Goal: Use online tool/utility: Utilize a website feature to perform a specific function

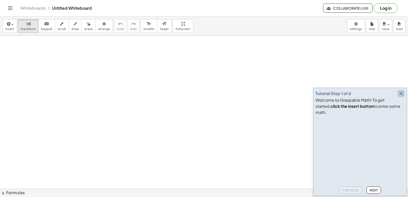
click at [398, 97] on icon "button" at bounding box center [401, 94] width 6 height 6
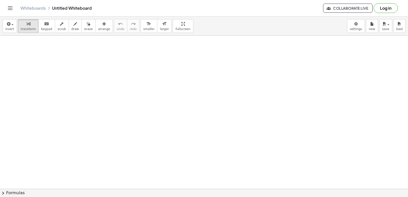
drag, startPoint x: 365, startPoint y: 88, endPoint x: 342, endPoint y: 103, distance: 27.5
drag, startPoint x: 342, startPoint y: 103, endPoint x: 202, endPoint y: 147, distance: 146.6
drag, startPoint x: 202, startPoint y: 164, endPoint x: 199, endPoint y: 162, distance: 4.0
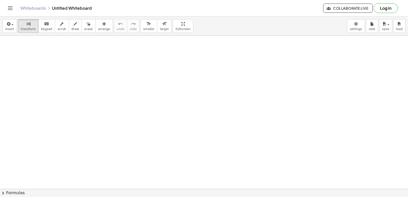
drag, startPoint x: 189, startPoint y: 139, endPoint x: 178, endPoint y: 129, distance: 15.4
drag, startPoint x: 178, startPoint y: 129, endPoint x: 197, endPoint y: 168, distance: 43.7
click at [197, 168] on div at bounding box center [204, 79] width 408 height 460
drag, startPoint x: 200, startPoint y: 168, endPoint x: 118, endPoint y: 150, distance: 84.6
click at [117, 150] on div at bounding box center [204, 79] width 408 height 460
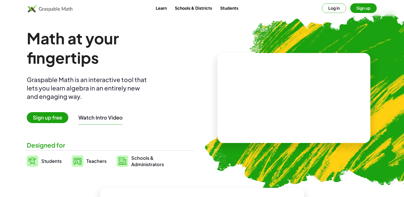
click at [323, 86] on video at bounding box center [294, 98] width 76 height 38
drag, startPoint x: 323, startPoint y: 86, endPoint x: 374, endPoint y: 7, distance: 93.8
click at [374, 7] on button "Sign up" at bounding box center [363, 8] width 27 height 10
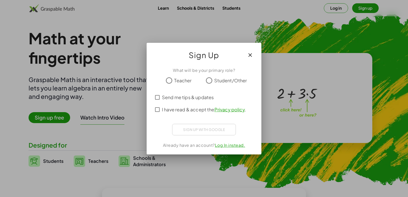
click at [341, 11] on div at bounding box center [204, 98] width 408 height 197
drag, startPoint x: 248, startPoint y: 56, endPoint x: 273, endPoint y: 34, distance: 33.1
click at [248, 57] on icon "button" at bounding box center [250, 55] width 6 height 6
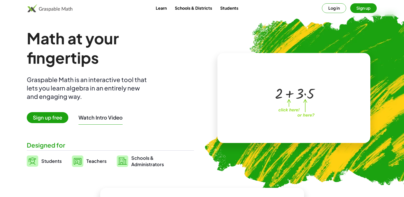
click at [327, 4] on button "Log in" at bounding box center [334, 8] width 24 height 10
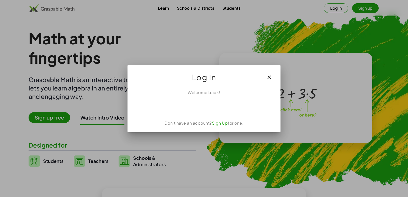
click at [275, 69] on div "Log In" at bounding box center [203, 75] width 153 height 20
click at [273, 74] on button "button" at bounding box center [269, 77] width 12 height 12
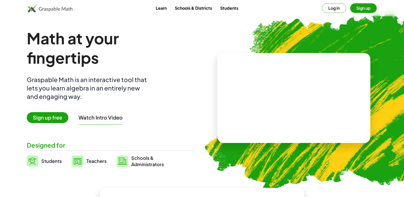
drag, startPoint x: 256, startPoint y: 95, endPoint x: 334, endPoint y: 2, distance: 120.7
click at [329, 93] on video at bounding box center [294, 98] width 76 height 38
click at [329, 65] on div at bounding box center [293, 98] width 153 height 90
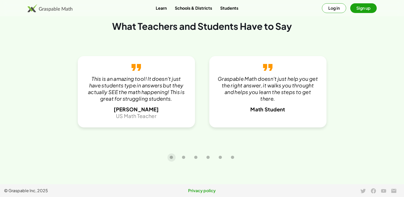
scroll to position [1131, 0]
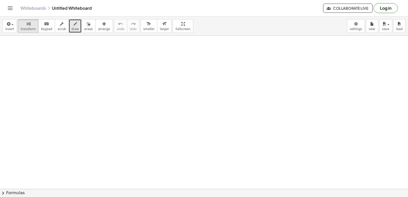
click at [73, 21] on icon "button" at bounding box center [75, 24] width 4 height 6
click at [75, 27] on div "transform keyboard keypad scrub draw erase arrange" at bounding box center [65, 26] width 95 height 14
drag, startPoint x: 75, startPoint y: 28, endPoint x: 68, endPoint y: 28, distance: 7.2
click at [71, 28] on span "draw" at bounding box center [75, 29] width 8 height 4
drag, startPoint x: 366, startPoint y: 71, endPoint x: 369, endPoint y: 72, distance: 3.7
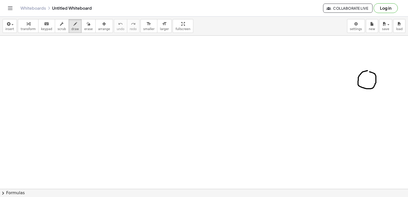
drag, startPoint x: 369, startPoint y: 71, endPoint x: 371, endPoint y: 67, distance: 4.8
drag, startPoint x: 371, startPoint y: 67, endPoint x: 378, endPoint y: 97, distance: 30.1
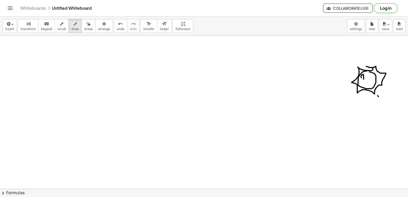
drag, startPoint x: 361, startPoint y: 78, endPoint x: 364, endPoint y: 79, distance: 2.8
drag, startPoint x: 374, startPoint y: 76, endPoint x: 367, endPoint y: 76, distance: 6.6
drag, startPoint x: 363, startPoint y: 75, endPoint x: 363, endPoint y: 78, distance: 2.8
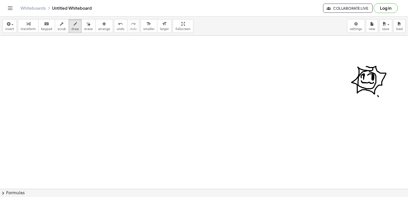
drag, startPoint x: 363, startPoint y: 78, endPoint x: 369, endPoint y: 83, distance: 7.6
drag, startPoint x: 364, startPoint y: 85, endPoint x: 369, endPoint y: 87, distance: 6.1
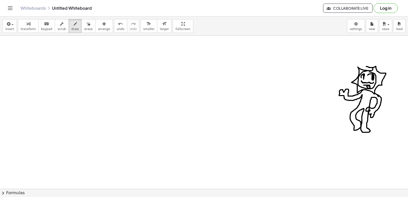
drag, startPoint x: 364, startPoint y: 110, endPoint x: 375, endPoint y: 94, distance: 20.2
drag, startPoint x: 375, startPoint y: 93, endPoint x: 378, endPoint y: 68, distance: 25.1
drag, startPoint x: 347, startPoint y: 94, endPoint x: 344, endPoint y: 95, distance: 3.3
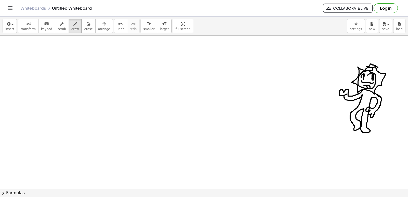
drag, startPoint x: 374, startPoint y: 108, endPoint x: 375, endPoint y: 114, distance: 6.7
drag, startPoint x: 395, startPoint y: 116, endPoint x: 389, endPoint y: 114, distance: 6.4
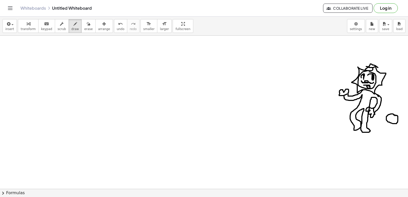
drag, startPoint x: 387, startPoint y: 117, endPoint x: 398, endPoint y: 121, distance: 12.4
drag, startPoint x: 388, startPoint y: 118, endPoint x: 393, endPoint y: 118, distance: 5.4
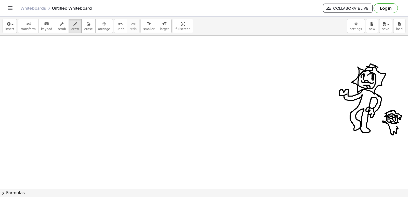
drag, startPoint x: 395, startPoint y: 119, endPoint x: 393, endPoint y: 123, distance: 4.8
drag, startPoint x: 386, startPoint y: 117, endPoint x: 396, endPoint y: 123, distance: 12.2
drag, startPoint x: 399, startPoint y: 121, endPoint x: 395, endPoint y: 125, distance: 6.5
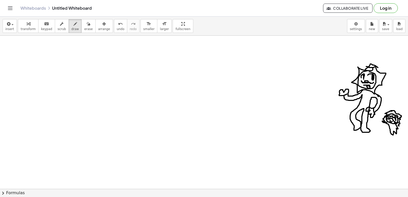
drag, startPoint x: 385, startPoint y: 124, endPoint x: 385, endPoint y: 121, distance: 2.6
drag, startPoint x: 398, startPoint y: 130, endPoint x: 405, endPoint y: 125, distance: 8.8
click at [408, 124] on div "×" at bounding box center [204, 112] width 408 height 153
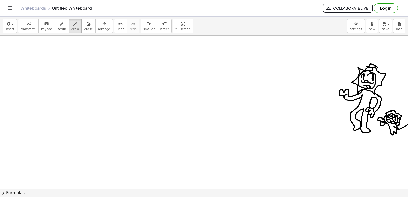
drag, startPoint x: 394, startPoint y: 127, endPoint x: 397, endPoint y: 129, distance: 3.7
drag, startPoint x: 393, startPoint y: 127, endPoint x: 396, endPoint y: 132, distance: 5.8
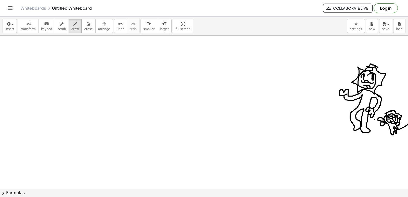
drag, startPoint x: 374, startPoint y: 119, endPoint x: 370, endPoint y: 121, distance: 4.7
drag, startPoint x: 370, startPoint y: 121, endPoint x: 382, endPoint y: 108, distance: 17.7
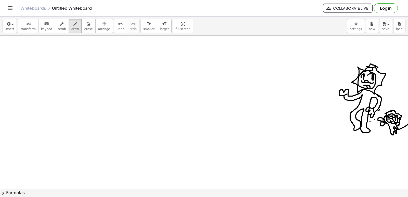
drag, startPoint x: 382, startPoint y: 108, endPoint x: 388, endPoint y: 98, distance: 11.4
drag, startPoint x: 391, startPoint y: 92, endPoint x: 392, endPoint y: 87, distance: 4.7
drag, startPoint x: 392, startPoint y: 87, endPoint x: 392, endPoint y: 83, distance: 4.4
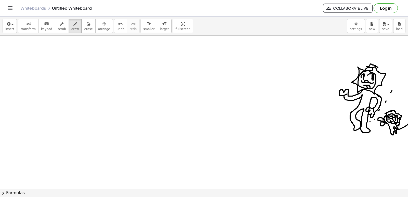
drag, startPoint x: 392, startPoint y: 81, endPoint x: 393, endPoint y: 78, distance: 3.1
drag, startPoint x: 392, startPoint y: 76, endPoint x: 391, endPoint y: 72, distance: 4.7
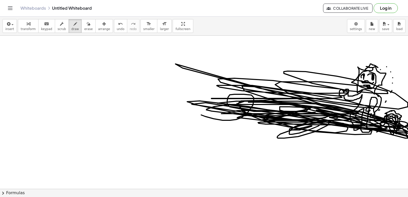
scroll to position [0, 5]
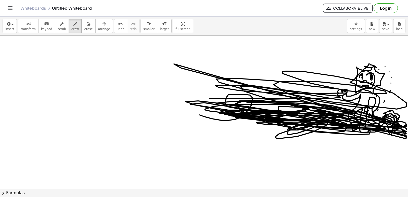
drag, startPoint x: 241, startPoint y: 101, endPoint x: 340, endPoint y: 125, distance: 101.8
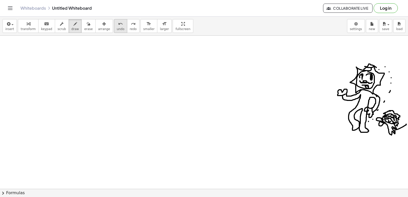
drag, startPoint x: 340, startPoint y: 125, endPoint x: 111, endPoint y: 26, distance: 249.4
click at [118, 26] on icon "undo" at bounding box center [120, 24] width 5 height 6
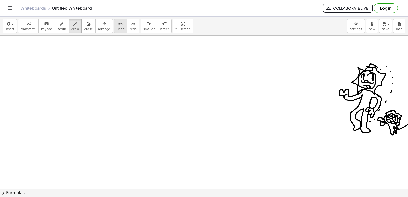
click at [115, 28] on button "undo undo" at bounding box center [120, 26] width 13 height 14
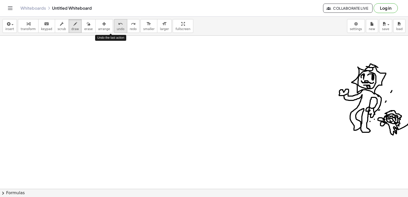
click at [115, 28] on button "undo undo" at bounding box center [120, 26] width 13 height 14
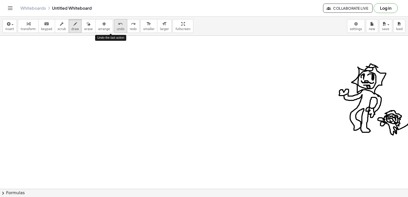
click at [115, 28] on button "undo undo" at bounding box center [120, 26] width 13 height 14
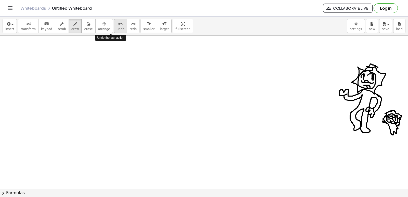
click at [115, 28] on button "undo undo" at bounding box center [120, 26] width 13 height 14
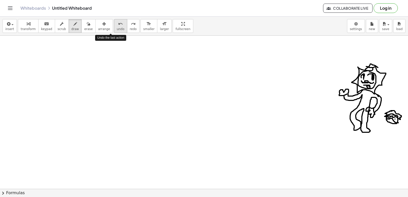
click at [115, 28] on button "undo undo" at bounding box center [120, 26] width 13 height 14
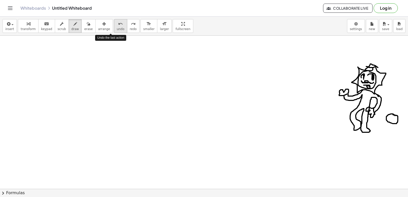
click at [115, 28] on button "undo undo" at bounding box center [120, 26] width 13 height 14
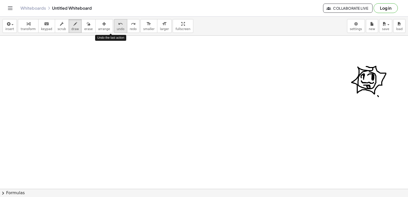
click at [115, 28] on button "undo undo" at bounding box center [120, 26] width 13 height 14
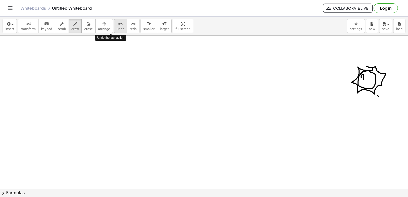
click at [115, 28] on button "undo undo" at bounding box center [120, 26] width 13 height 14
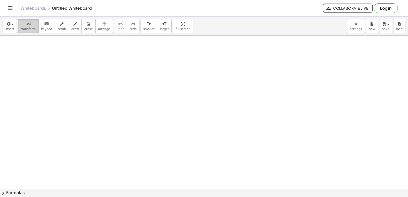
click at [27, 26] on div "button" at bounding box center [28, 24] width 15 height 6
click at [43, 27] on button "keyboard keypad" at bounding box center [46, 26] width 17 height 14
drag, startPoint x: 156, startPoint y: 68, endPoint x: 139, endPoint y: 59, distance: 18.8
drag, startPoint x: 50, startPoint y: 67, endPoint x: 82, endPoint y: 102, distance: 48.0
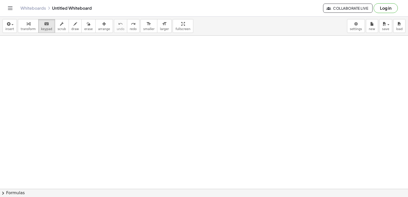
drag, startPoint x: 45, startPoint y: 66, endPoint x: 67, endPoint y: 56, distance: 24.9
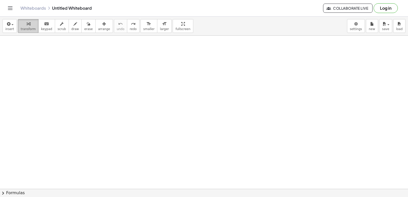
click at [24, 31] on button "transform" at bounding box center [28, 26] width 21 height 14
drag, startPoint x: 16, startPoint y: 53, endPoint x: 65, endPoint y: 98, distance: 66.2
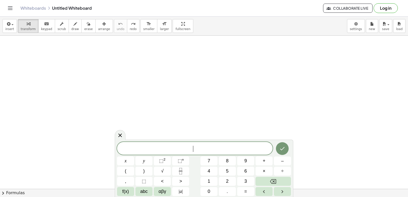
drag, startPoint x: 65, startPoint y: 98, endPoint x: 145, endPoint y: 111, distance: 81.6
click at [351, 26] on body "Graspable Math Activities Get Started Activity Bank Assigned Work Classes White…" at bounding box center [204, 98] width 408 height 197
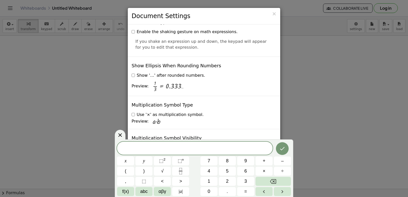
scroll to position [1224, 0]
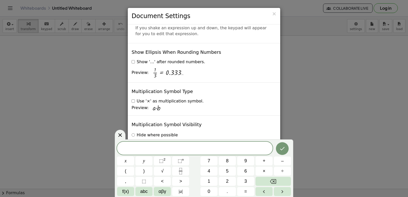
drag, startPoint x: 261, startPoint y: 153, endPoint x: 246, endPoint y: 118, distance: 38.6
click at [246, 118] on div "Multiplication Symbol Visibility Hide where possible Hide when a variable is on…" at bounding box center [204, 146] width 152 height 63
click at [121, 133] on icon at bounding box center [120, 135] width 6 height 6
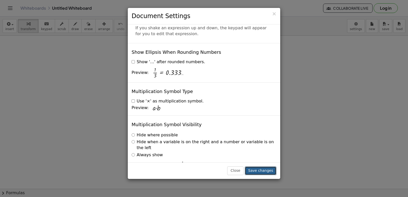
click at [258, 170] on button "Save changes" at bounding box center [261, 170] width 32 height 9
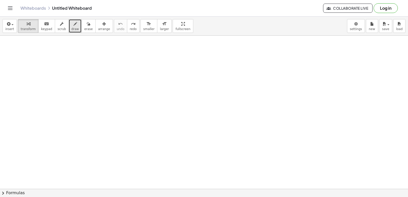
click at [69, 25] on button "draw" at bounding box center [75, 26] width 13 height 14
drag, startPoint x: 65, startPoint y: 26, endPoint x: 370, endPoint y: 54, distance: 306.7
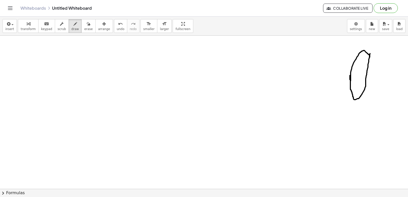
drag, startPoint x: 369, startPoint y: 55, endPoint x: 370, endPoint y: 58, distance: 2.8
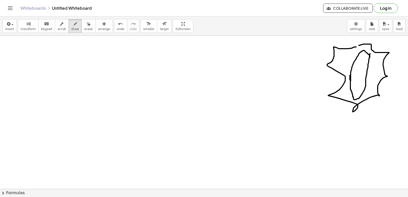
drag, startPoint x: 370, startPoint y: 58, endPoint x: 355, endPoint y: 47, distance: 18.6
drag, startPoint x: 352, startPoint y: 70, endPoint x: 352, endPoint y: 73, distance: 3.3
drag, startPoint x: 359, startPoint y: 69, endPoint x: 359, endPoint y: 80, distance: 11.0
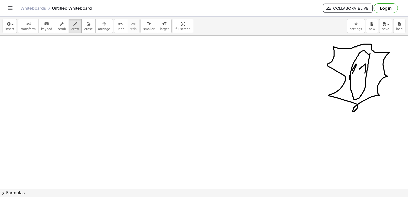
drag, startPoint x: 357, startPoint y: 82, endPoint x: 341, endPoint y: 79, distance: 15.5
drag, startPoint x: 359, startPoint y: 83, endPoint x: 376, endPoint y: 81, distance: 16.3
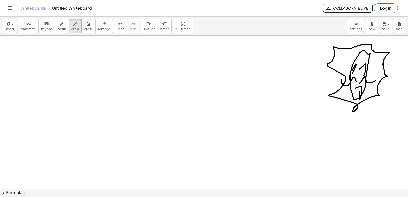
drag, startPoint x: 356, startPoint y: 89, endPoint x: 360, endPoint y: 88, distance: 3.8
click at [117, 29] on span "undo" at bounding box center [121, 29] width 8 height 4
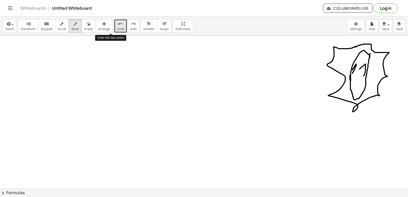
click at [117, 29] on span "undo" at bounding box center [121, 29] width 8 height 4
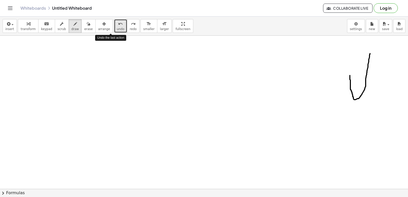
click at [117, 29] on span "undo" at bounding box center [121, 29] width 8 height 4
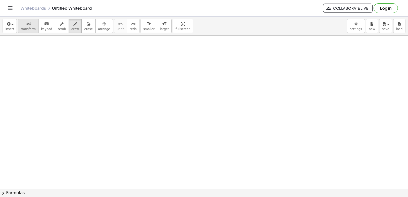
click at [31, 26] on div "button" at bounding box center [28, 24] width 15 height 6
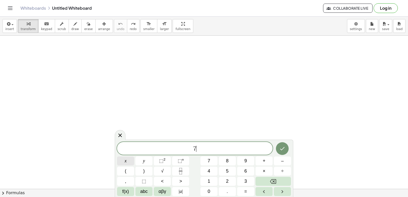
click at [128, 161] on button "x" at bounding box center [125, 161] width 17 height 9
click at [262, 161] on button "+" at bounding box center [263, 161] width 17 height 9
click at [229, 174] on button "5" at bounding box center [227, 171] width 17 height 9
click at [247, 191] on button "=" at bounding box center [245, 191] width 17 height 9
click at [281, 161] on span "–" at bounding box center [282, 161] width 3 height 7
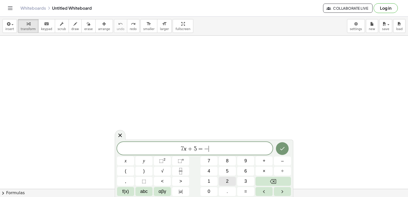
click at [226, 181] on span "2" at bounding box center [227, 181] width 3 height 7
click at [209, 163] on span "7" at bounding box center [209, 161] width 3 height 7
click at [272, 183] on icon "Backspace" at bounding box center [273, 181] width 6 height 5
click at [252, 183] on button "3" at bounding box center [245, 181] width 17 height 9
click at [282, 148] on icon "Done" at bounding box center [282, 149] width 6 height 6
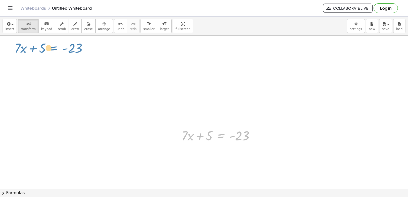
drag, startPoint x: 191, startPoint y: 132, endPoint x: 47, endPoint y: 52, distance: 164.4
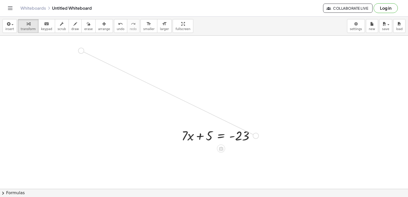
drag, startPoint x: 47, startPoint y: 52, endPoint x: 80, endPoint y: 49, distance: 32.7
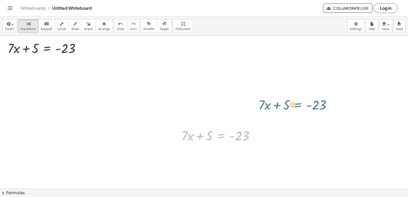
drag, startPoint x: 226, startPoint y: 138, endPoint x: 284, endPoint y: 99, distance: 70.5
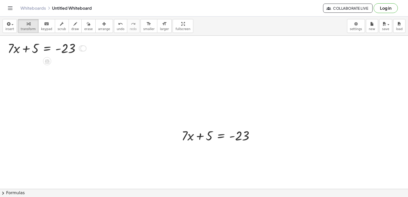
drag, startPoint x: 83, startPoint y: 49, endPoint x: 86, endPoint y: 48, distance: 3.6
click at [47, 48] on div "+ · 7 · x + 5 = - 23" at bounding box center [47, 48] width 0 height 0
click at [31, 50] on div at bounding box center [46, 47] width 82 height 17
click at [67, 48] on div at bounding box center [46, 47] width 82 height 17
click at [57, 53] on div at bounding box center [46, 47] width 82 height 17
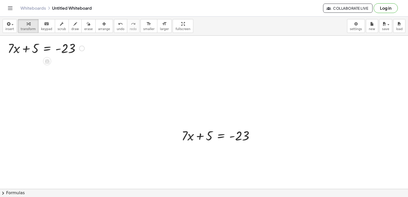
drag, startPoint x: 61, startPoint y: 50, endPoint x: 54, endPoint y: 51, distance: 7.0
click at [60, 51] on div at bounding box center [46, 47] width 82 height 17
click at [33, 52] on div at bounding box center [46, 47] width 82 height 17
click at [34, 48] on div at bounding box center [46, 47] width 82 height 17
click at [26, 49] on div at bounding box center [46, 47] width 82 height 17
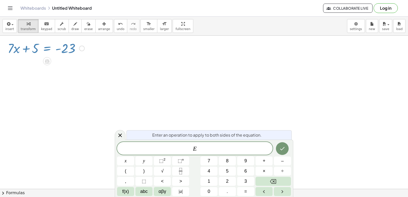
click at [38, 49] on div at bounding box center [46, 47] width 82 height 17
click at [37, 49] on div at bounding box center [46, 47] width 82 height 17
click at [118, 135] on icon at bounding box center [120, 135] width 6 height 6
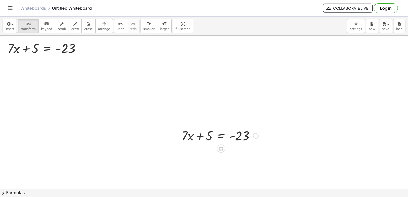
click at [235, 137] on div at bounding box center [220, 135] width 82 height 17
drag, startPoint x: 243, startPoint y: 137, endPoint x: 260, endPoint y: 140, distance: 17.3
click at [247, 138] on div at bounding box center [220, 135] width 82 height 17
click at [202, 135] on div at bounding box center [220, 135] width 82 height 17
drag, startPoint x: 210, startPoint y: 136, endPoint x: 229, endPoint y: 137, distance: 18.9
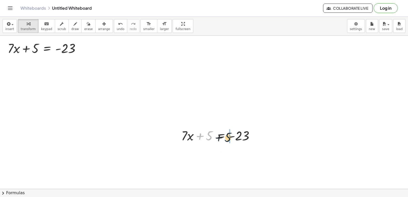
click at [229, 137] on div at bounding box center [220, 135] width 82 height 17
drag, startPoint x: 229, startPoint y: 138, endPoint x: 239, endPoint y: 139, distance: 10.8
click at [239, 139] on div at bounding box center [241, 135] width 86 height 17
click at [118, 27] on icon "undo" at bounding box center [120, 24] width 5 height 6
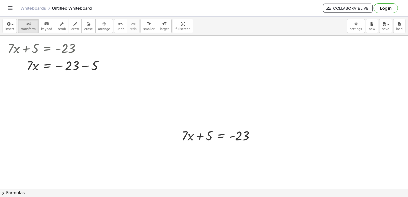
drag, startPoint x: 86, startPoint y: 45, endPoint x: 235, endPoint y: 77, distance: 151.8
drag, startPoint x: 82, startPoint y: 66, endPoint x: 67, endPoint y: 89, distance: 26.9
click at [67, 89] on div at bounding box center [57, 82] width 105 height 17
drag, startPoint x: 30, startPoint y: 82, endPoint x: 82, endPoint y: 83, distance: 51.8
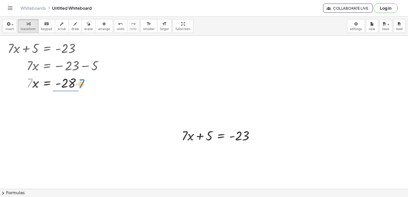
click at [82, 83] on div at bounding box center [57, 82] width 105 height 17
click at [63, 103] on div at bounding box center [57, 103] width 105 height 25
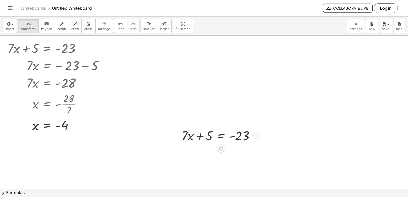
click at [196, 135] on div at bounding box center [220, 135] width 82 height 17
drag, startPoint x: 196, startPoint y: 135, endPoint x: 218, endPoint y: 150, distance: 26.7
click at [218, 150] on icon at bounding box center [220, 148] width 5 height 5
click at [223, 147] on div "×" at bounding box center [221, 149] width 8 height 8
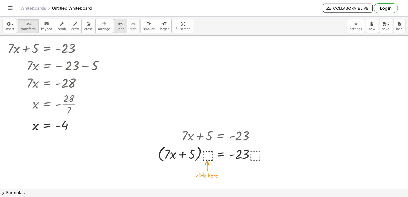
click at [118, 24] on icon "undo" at bounding box center [120, 24] width 5 height 6
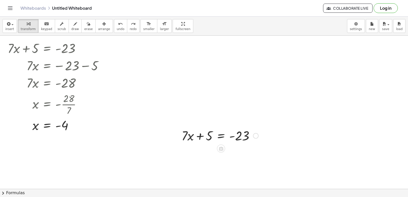
click at [217, 134] on div at bounding box center [220, 135] width 82 height 17
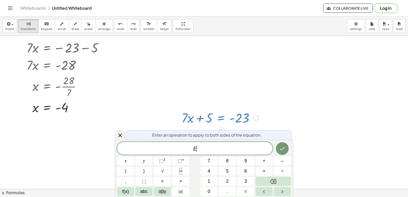
scroll to position [18, 0]
click at [279, 160] on button "–" at bounding box center [282, 161] width 17 height 9
click at [207, 180] on button "1" at bounding box center [208, 181] width 17 height 9
click at [210, 172] on span "4" at bounding box center [209, 171] width 3 height 7
click at [241, 189] on button "=" at bounding box center [245, 191] width 17 height 9
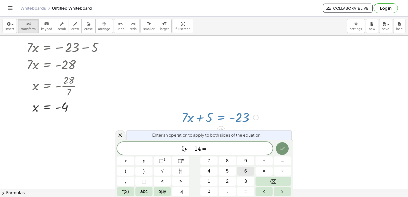
click at [242, 170] on button "6" at bounding box center [245, 171] width 17 height 9
click at [285, 151] on icon "Done" at bounding box center [282, 149] width 6 height 6
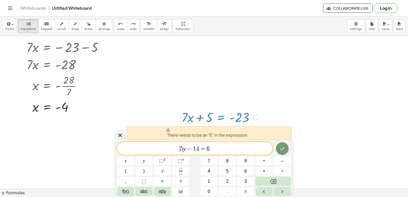
click at [178, 149] on span "​ 5 y − 1 4 = 6" at bounding box center [195, 148] width 156 height 7
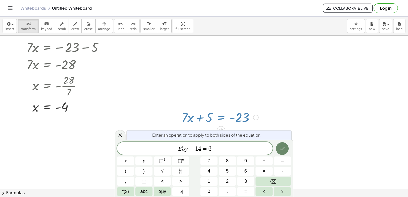
click at [134, 157] on div at bounding box center [125, 161] width 17 height 9
click at [278, 150] on button "Done" at bounding box center [282, 148] width 13 height 13
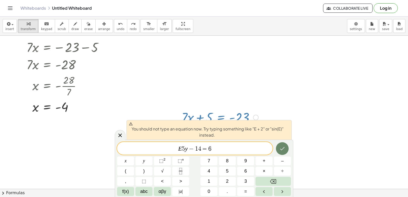
click at [279, 151] on button "Done" at bounding box center [282, 148] width 13 height 13
click at [122, 137] on icon at bounding box center [120, 136] width 4 height 4
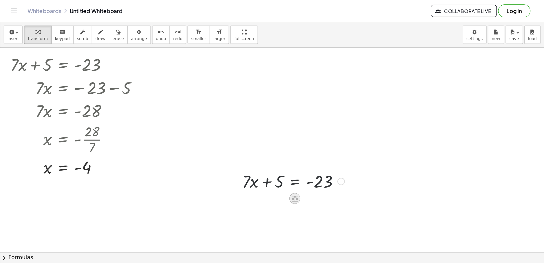
scroll to position [0, 0]
drag, startPoint x: 225, startPoint y: 142, endPoint x: 243, endPoint y: 136, distance: 19.0
click at [243, 136] on div at bounding box center [220, 135] width 82 height 17
drag, startPoint x: 343, startPoint y: 72, endPoint x: 353, endPoint y: 75, distance: 11.0
drag, startPoint x: 353, startPoint y: 75, endPoint x: 230, endPoint y: 145, distance: 141.8
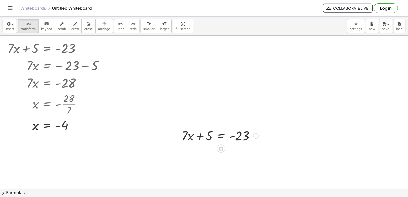
click at [185, 138] on div at bounding box center [220, 135] width 82 height 17
drag, startPoint x: 160, startPoint y: 133, endPoint x: 206, endPoint y: 139, distance: 47.2
click at [206, 139] on div at bounding box center [220, 135] width 82 height 17
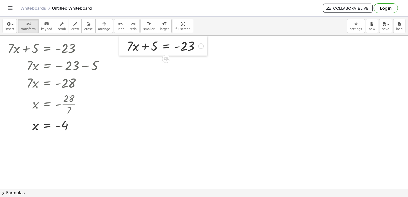
drag, startPoint x: 179, startPoint y: 134, endPoint x: 120, endPoint y: 46, distance: 106.0
click at [120, 46] on div at bounding box center [123, 46] width 8 height 20
drag, startPoint x: 120, startPoint y: 46, endPoint x: 113, endPoint y: 77, distance: 31.5
drag, startPoint x: 130, startPoint y: 48, endPoint x: 125, endPoint y: 52, distance: 6.5
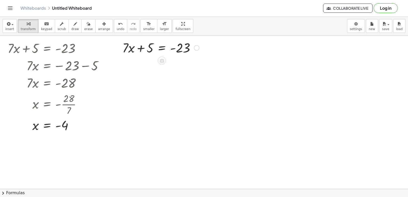
click at [125, 52] on div at bounding box center [161, 47] width 82 height 17
drag, startPoint x: 121, startPoint y: 43, endPoint x: 408, endPoint y: 15, distance: 287.7
click at [408, 15] on div "Graspable Math Activities Get Started Activity Bank Assigned Work Classes White…" at bounding box center [204, 98] width 408 height 197
drag, startPoint x: 185, startPoint y: 73, endPoint x: 187, endPoint y: 75, distance: 3.3
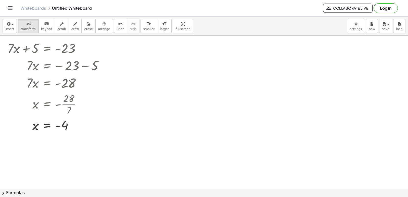
drag, startPoint x: 190, startPoint y: 120, endPoint x: 191, endPoint y: 144, distance: 23.7
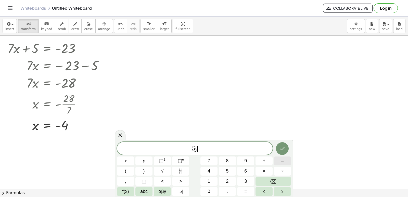
click at [283, 162] on span "–" at bounding box center [282, 161] width 3 height 7
click at [246, 190] on span "=" at bounding box center [245, 191] width 3 height 7
click at [247, 173] on span "6" at bounding box center [245, 171] width 3 height 7
click at [281, 150] on icon "Done" at bounding box center [282, 149] width 6 height 6
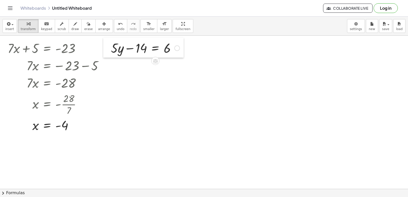
drag, startPoint x: 176, startPoint y: 117, endPoint x: 110, endPoint y: 43, distance: 98.9
click at [110, 43] on div at bounding box center [107, 48] width 8 height 20
drag, startPoint x: 110, startPoint y: 43, endPoint x: 220, endPoint y: 78, distance: 115.9
drag, startPoint x: 140, startPoint y: 46, endPoint x: 174, endPoint y: 47, distance: 34.2
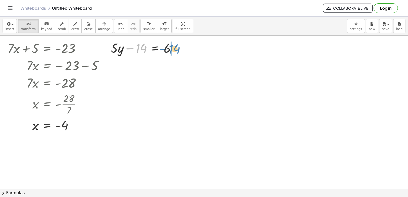
click at [174, 47] on div at bounding box center [145, 47] width 74 height 17
click at [175, 67] on div at bounding box center [156, 64] width 97 height 17
drag, startPoint x: 166, startPoint y: 66, endPoint x: 169, endPoint y: 64, distance: 4.0
click at [169, 64] on div at bounding box center [148, 64] width 80 height 17
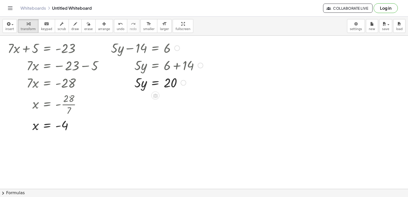
drag, startPoint x: 181, startPoint y: 65, endPoint x: 177, endPoint y: 92, distance: 26.5
click at [177, 92] on div "+ · 5 · y − 14 = 6 · 5 · y = + 6 + 14 · 5 · y = 20" at bounding box center [155, 65] width 104 height 55
click at [143, 87] on div at bounding box center [156, 82] width 97 height 17
drag, startPoint x: 138, startPoint y: 84, endPoint x: 188, endPoint y: 93, distance: 50.7
click at [179, 89] on div at bounding box center [156, 82] width 97 height 17
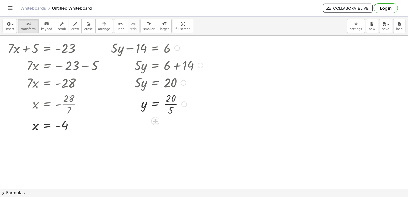
drag, startPoint x: 182, startPoint y: 96, endPoint x: 179, endPoint y: 125, distance: 28.9
drag, startPoint x: 178, startPoint y: 124, endPoint x: 170, endPoint y: 103, distance: 22.9
click at [170, 103] on div at bounding box center [156, 103] width 97 height 25
drag, startPoint x: 178, startPoint y: 105, endPoint x: 219, endPoint y: 125, distance: 45.7
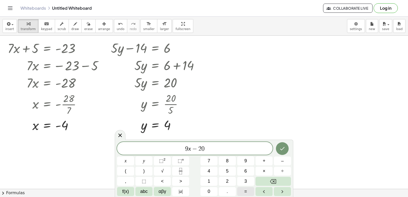
click at [246, 188] on button "=" at bounding box center [245, 191] width 17 height 9
click at [281, 150] on icon "Done" at bounding box center [282, 149] width 6 height 6
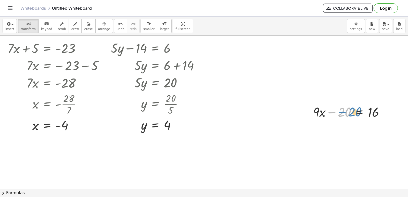
drag, startPoint x: 272, startPoint y: 87, endPoint x: 339, endPoint y: 121, distance: 74.7
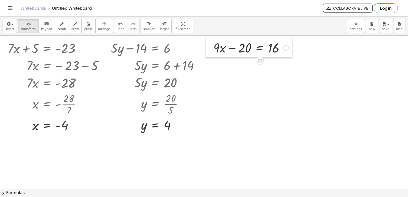
drag, startPoint x: 302, startPoint y: 108, endPoint x: 208, endPoint y: 49, distance: 111.3
click at [208, 49] on div at bounding box center [210, 47] width 8 height 20
drag, startPoint x: 243, startPoint y: 48, endPoint x: 293, endPoint y: 52, distance: 50.1
drag, startPoint x: 296, startPoint y: 76, endPoint x: 280, endPoint y: 76, distance: 15.6
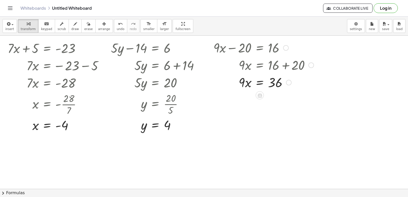
drag, startPoint x: 286, startPoint y: 67, endPoint x: 290, endPoint y: 106, distance: 39.7
drag, startPoint x: 290, startPoint y: 106, endPoint x: 245, endPoint y: 85, distance: 50.2
click at [245, 85] on div at bounding box center [263, 81] width 105 height 17
click at [247, 84] on div at bounding box center [263, 81] width 105 height 17
drag, startPoint x: 243, startPoint y: 84, endPoint x: 288, endPoint y: 81, distance: 44.2
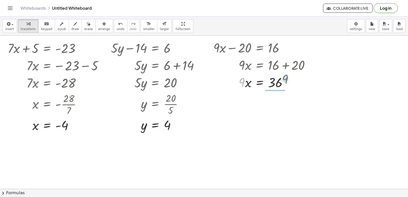
click at [288, 81] on div at bounding box center [263, 81] width 105 height 17
drag, startPoint x: 289, startPoint y: 81, endPoint x: 294, endPoint y: 118, distance: 37.5
click at [273, 105] on div at bounding box center [263, 103] width 105 height 25
drag, startPoint x: 279, startPoint y: 103, endPoint x: 285, endPoint y: 137, distance: 34.4
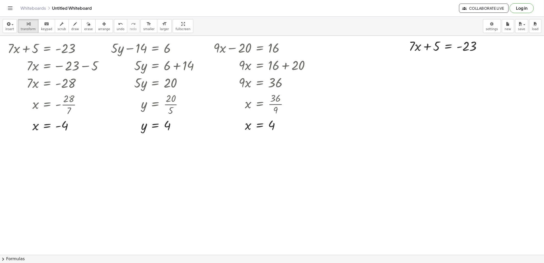
drag, startPoint x: 403, startPoint y: 0, endPoint x: 339, endPoint y: 139, distance: 153.0
click at [339, 139] on div at bounding box center [272, 254] width 544 height 437
drag, startPoint x: 408, startPoint y: 42, endPoint x: 544, endPoint y: 46, distance: 135.4
click at [408, 41] on div "+ · 7 · x + 5 = - 23 + · 7 · x + 5 = - 23 · 7 · x = − 23 − 5 · 7 · x = - 28 x =…" at bounding box center [272, 145] width 544 height 219
click at [375, 165] on div at bounding box center [313, 254] width 626 height 437
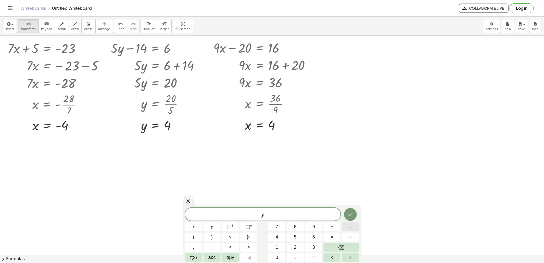
click at [354, 197] on button "–" at bounding box center [350, 226] width 17 height 9
click at [289, 197] on button "2" at bounding box center [295, 246] width 17 height 9
click at [193, 197] on span "x" at bounding box center [193, 226] width 2 height 7
click at [321, 197] on button "=" at bounding box center [313, 257] width 17 height 9
click at [296, 197] on span "5" at bounding box center [295, 236] width 3 height 7
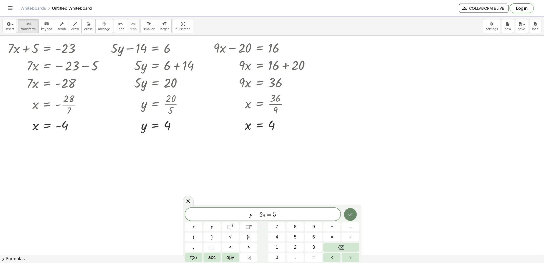
click at [347, 197] on icon "Done" at bounding box center [350, 214] width 6 height 6
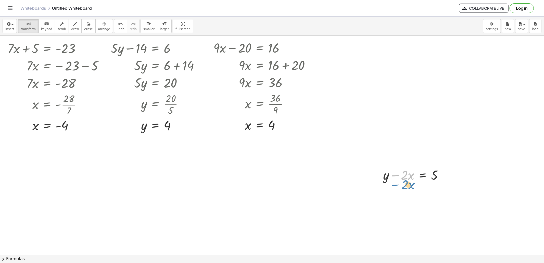
drag, startPoint x: 407, startPoint y: 178, endPoint x: 405, endPoint y: 194, distance: 15.9
click at [408, 197] on div "+ · 7 · x + 5 = - 23 + · 7 · x + 5 = - 23 · 7 · x = − 23 − 5 · 7 · x = - 28 x =…" at bounding box center [313, 254] width 626 height 437
drag, startPoint x: 405, startPoint y: 194, endPoint x: 371, endPoint y: 171, distance: 40.9
click at [371, 171] on div at bounding box center [313, 254] width 626 height 437
drag, startPoint x: 376, startPoint y: 172, endPoint x: 322, endPoint y: 44, distance: 139.2
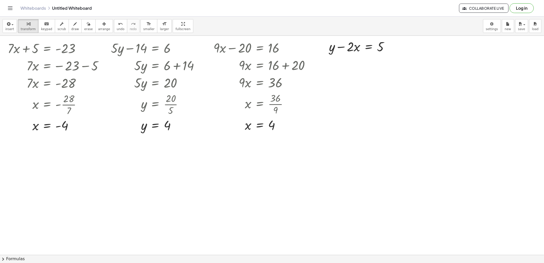
drag, startPoint x: 322, startPoint y: 44, endPoint x: 485, endPoint y: 65, distance: 163.8
click at [408, 65] on div at bounding box center [313, 254] width 626 height 437
drag, startPoint x: 348, startPoint y: 50, endPoint x: 352, endPoint y: 49, distance: 3.9
click at [352, 49] on div at bounding box center [360, 45] width 69 height 17
drag, startPoint x: 347, startPoint y: 46, endPoint x: 353, endPoint y: 45, distance: 6.2
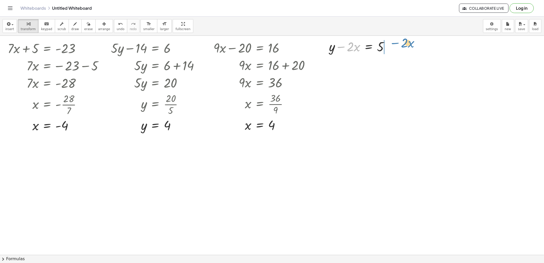
drag, startPoint x: 353, startPoint y: 45, endPoint x: 398, endPoint y: 44, distance: 44.4
click at [398, 44] on div "+ · 7 · x + 5 = - 23 + · 7 · x + 5 = - 23 · 7 · x = − 23 − 5 · 7 · x = - 28 x =…" at bounding box center [313, 254] width 626 height 437
click at [73, 23] on icon "button" at bounding box center [75, 24] width 4 height 6
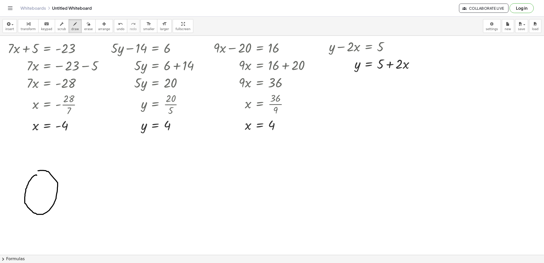
drag, startPoint x: 37, startPoint y: 175, endPoint x: 33, endPoint y: 179, distance: 5.1
click at [35, 173] on div at bounding box center [313, 254] width 626 height 437
drag, startPoint x: 62, startPoint y: 241, endPoint x: 123, endPoint y: 229, distance: 62.1
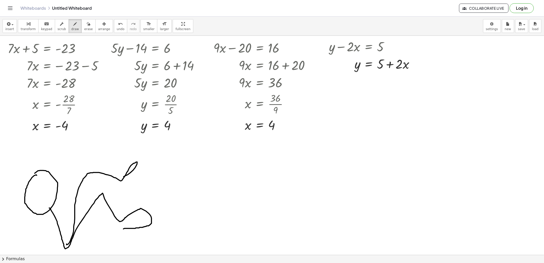
drag, startPoint x: 123, startPoint y: 229, endPoint x: 105, endPoint y: 192, distance: 41.2
click at [107, 190] on div at bounding box center [313, 254] width 626 height 437
drag, startPoint x: 61, startPoint y: 222, endPoint x: 92, endPoint y: 144, distance: 84.6
click at [92, 144] on div at bounding box center [313, 254] width 626 height 437
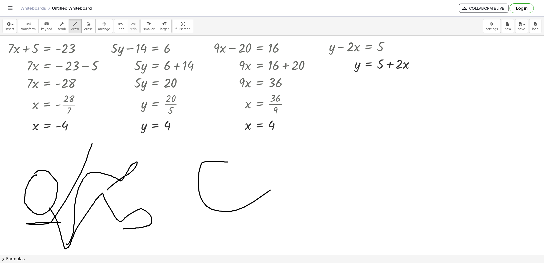
drag, startPoint x: 228, startPoint y: 162, endPoint x: 237, endPoint y: 151, distance: 14.3
click at [238, 152] on div at bounding box center [313, 254] width 626 height 437
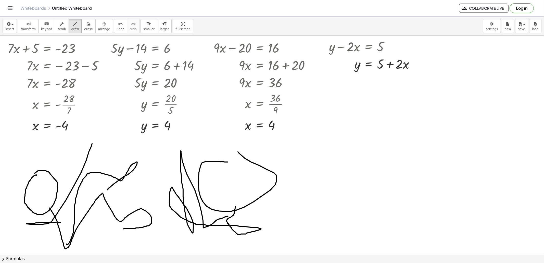
drag, startPoint x: 228, startPoint y: 216, endPoint x: 236, endPoint y: 206, distance: 12.7
click at [236, 197] on div at bounding box center [313, 254] width 626 height 437
drag, startPoint x: 214, startPoint y: 217, endPoint x: 208, endPoint y: 234, distance: 18.1
click at [208, 197] on div at bounding box center [313, 254] width 626 height 437
drag, startPoint x: 307, startPoint y: 172, endPoint x: 310, endPoint y: 177, distance: 5.5
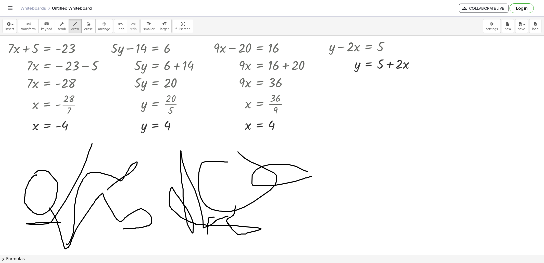
click at [312, 177] on div at bounding box center [313, 254] width 626 height 437
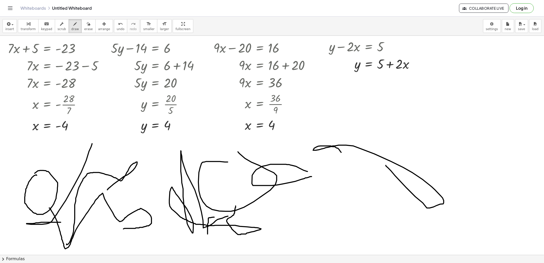
drag, startPoint x: 338, startPoint y: 148, endPoint x: 386, endPoint y: 165, distance: 50.9
click at [386, 165] on div at bounding box center [313, 254] width 626 height 437
drag, startPoint x: 312, startPoint y: 174, endPoint x: 346, endPoint y: 139, distance: 49.8
click at [346, 139] on div at bounding box center [313, 254] width 626 height 437
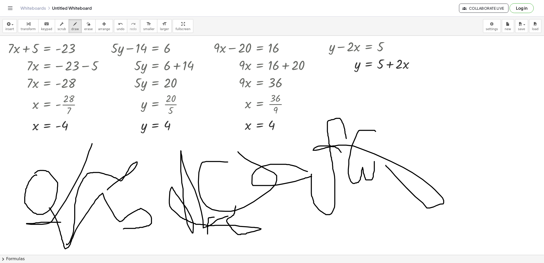
drag, startPoint x: 373, startPoint y: 131, endPoint x: 374, endPoint y: 160, distance: 29.6
click at [374, 160] on div at bounding box center [313, 254] width 626 height 437
drag, startPoint x: 420, startPoint y: 114, endPoint x: 423, endPoint y: 120, distance: 5.8
click at [408, 97] on div at bounding box center [313, 254] width 626 height 437
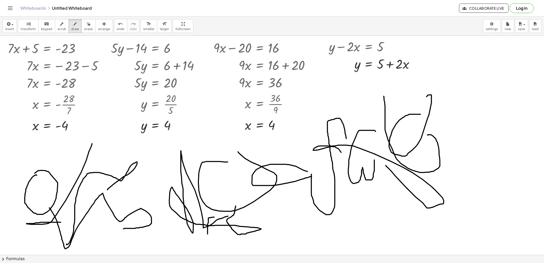
drag, startPoint x: 428, startPoint y: 135, endPoint x: 381, endPoint y: 111, distance: 53.3
drag, startPoint x: 375, startPoint y: 150, endPoint x: 382, endPoint y: 144, distance: 9.6
drag, startPoint x: 377, startPoint y: 148, endPoint x: 407, endPoint y: 174, distance: 39.4
drag, startPoint x: 407, startPoint y: 174, endPoint x: 455, endPoint y: 158, distance: 50.5
click at [408, 132] on div at bounding box center [313, 254] width 626 height 437
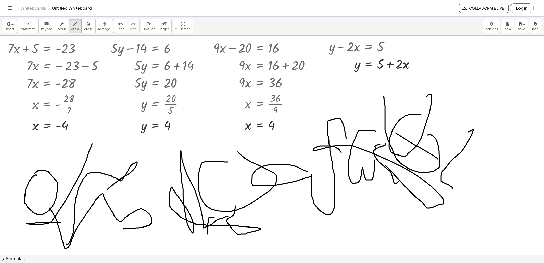
drag, startPoint x: 438, startPoint y: 159, endPoint x: 378, endPoint y: 123, distance: 69.4
drag, startPoint x: 449, startPoint y: 81, endPoint x: 427, endPoint y: 143, distance: 66.2
drag, startPoint x: 427, startPoint y: 143, endPoint x: 221, endPoint y: 187, distance: 210.6
click at [221, 187] on div at bounding box center [313, 254] width 626 height 437
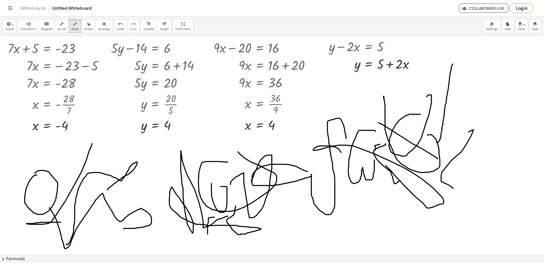
drag, startPoint x: 230, startPoint y: 185, endPoint x: 251, endPoint y: 181, distance: 21.0
click at [251, 181] on div at bounding box center [313, 254] width 626 height 437
drag, startPoint x: 203, startPoint y: 165, endPoint x: 223, endPoint y: 164, distance: 19.9
click at [223, 164] on div at bounding box center [313, 254] width 626 height 437
drag, startPoint x: 204, startPoint y: 145, endPoint x: 278, endPoint y: 165, distance: 76.0
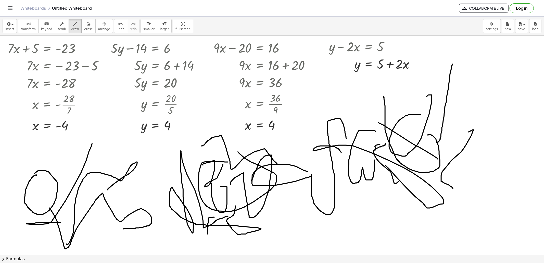
click at [278, 165] on div at bounding box center [313, 254] width 626 height 437
click at [117, 26] on div "undo" at bounding box center [121, 24] width 8 height 6
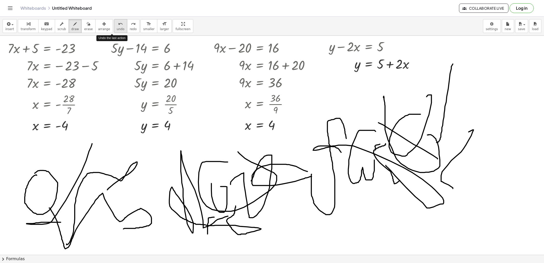
click at [117, 26] on div "undo" at bounding box center [121, 24] width 8 height 6
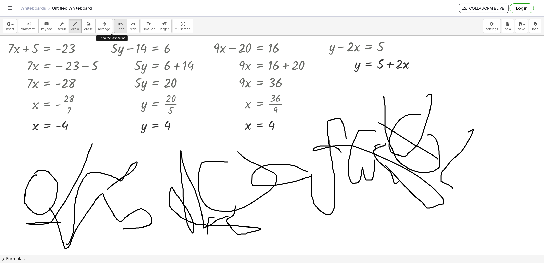
click at [117, 26] on div "undo" at bounding box center [121, 24] width 8 height 6
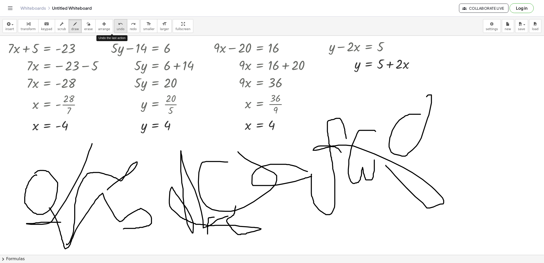
click at [117, 26] on div "undo" at bounding box center [121, 24] width 8 height 6
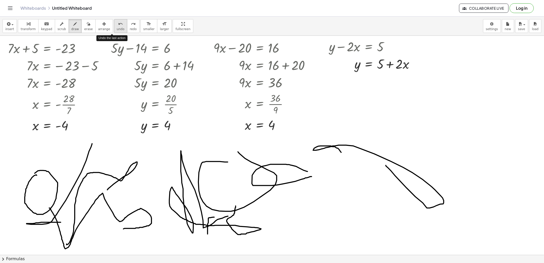
click at [117, 26] on div "undo" at bounding box center [121, 24] width 8 height 6
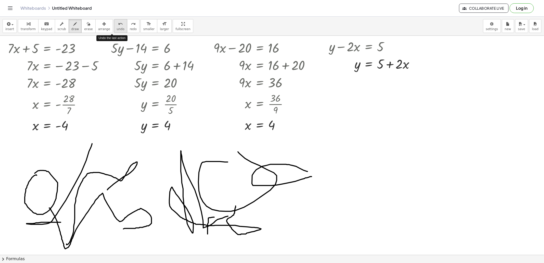
click at [117, 26] on div "undo" at bounding box center [121, 24] width 8 height 6
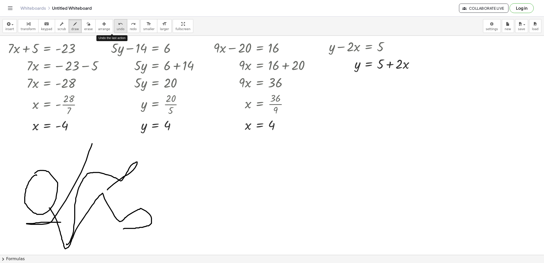
click at [117, 26] on div "undo" at bounding box center [121, 24] width 8 height 6
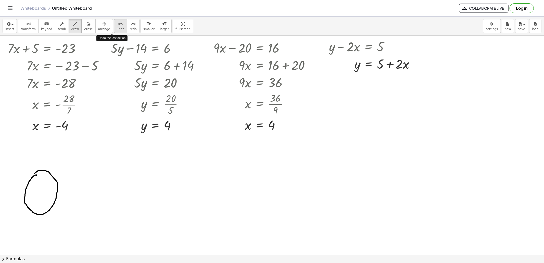
click at [117, 26] on div "undo" at bounding box center [121, 24] width 8 height 6
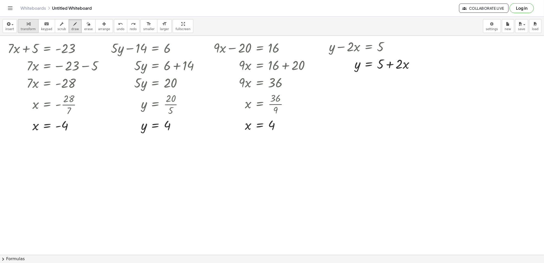
click at [30, 24] on div "button" at bounding box center [28, 24] width 15 height 6
click at [381, 65] on div at bounding box center [373, 63] width 94 height 17
drag, startPoint x: 396, startPoint y: 64, endPoint x: 404, endPoint y: 118, distance: 54.7
click at [392, 65] on div at bounding box center [373, 63] width 94 height 17
click at [209, 197] on div at bounding box center [313, 254] width 626 height 437
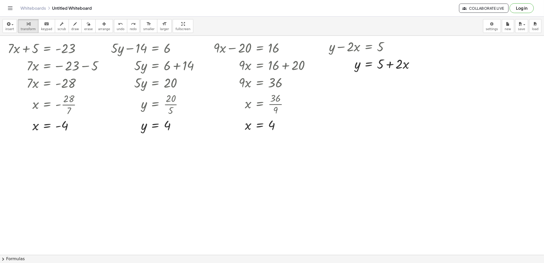
drag, startPoint x: 300, startPoint y: 198, endPoint x: 295, endPoint y: 199, distance: 5.1
click at [295, 197] on div at bounding box center [313, 254] width 626 height 437
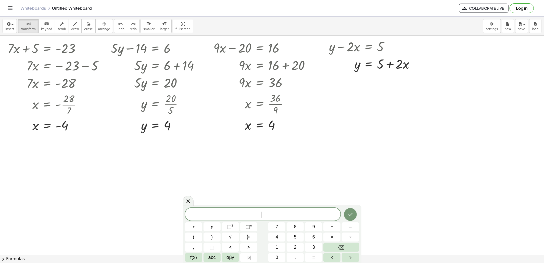
click at [295, 197] on div at bounding box center [313, 254] width 626 height 437
click at [348, 197] on button "Done" at bounding box center [350, 214] width 13 height 13
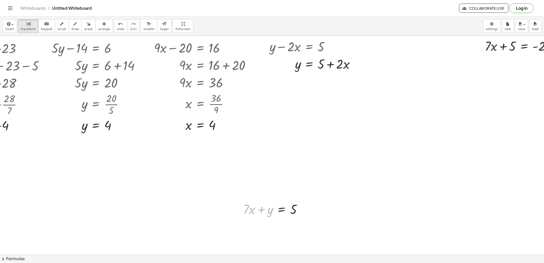
scroll to position [0, 87]
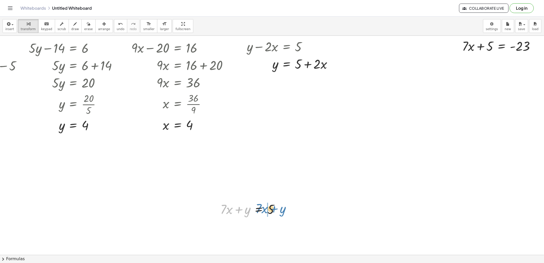
drag, startPoint x: 318, startPoint y: 209, endPoint x: 347, endPoint y: 216, distance: 29.4
drag, startPoint x: 347, startPoint y: 216, endPoint x: 115, endPoint y: 26, distance: 299.6
click at [117, 26] on div "undo" at bounding box center [121, 24] width 8 height 6
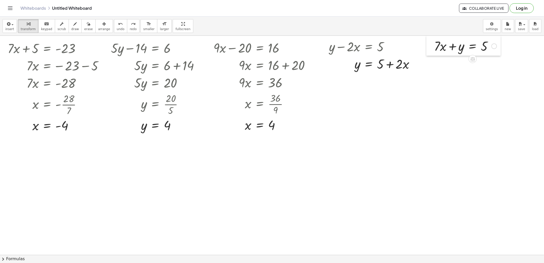
drag, startPoint x: 305, startPoint y: 199, endPoint x: 429, endPoint y: 23, distance: 216.0
click at [408, 23] on div "insert select one: Math Expression Function Text Youtube Video Graphing Geometr…" at bounding box center [272, 140] width 544 height 246
drag, startPoint x: 432, startPoint y: 25, endPoint x: 438, endPoint y: 48, distance: 24.0
click at [408, 48] on div at bounding box center [465, 45] width 68 height 17
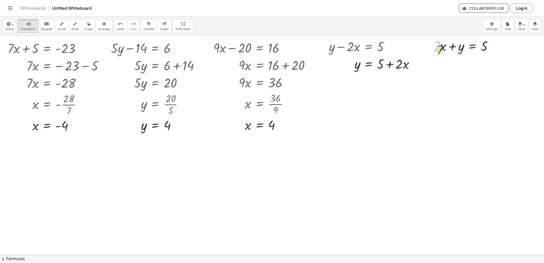
drag, startPoint x: 438, startPoint y: 45, endPoint x: 439, endPoint y: 49, distance: 4.1
drag, startPoint x: 438, startPoint y: 49, endPoint x: 425, endPoint y: 47, distance: 12.4
click at [408, 47] on div at bounding box center [426, 47] width 8 height 20
drag, startPoint x: 433, startPoint y: 50, endPoint x: 493, endPoint y: 52, distance: 60.2
click at [408, 52] on div at bounding box center [461, 46] width 68 height 17
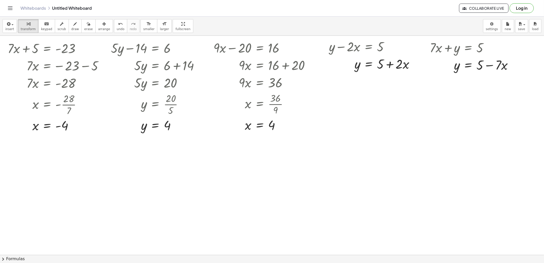
click at [203, 197] on div at bounding box center [313, 254] width 626 height 437
click at [264, 197] on div at bounding box center [313, 254] width 626 height 437
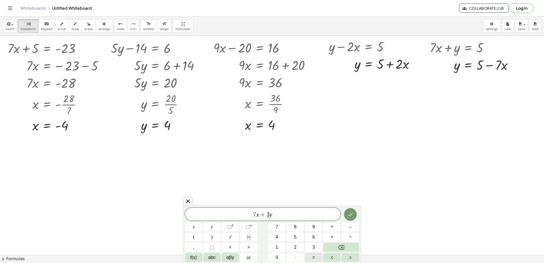
click at [312, 197] on button "=" at bounding box center [313, 257] width 17 height 9
click at [280, 197] on button "1" at bounding box center [276, 246] width 17 height 9
click at [278, 197] on button "0" at bounding box center [276, 257] width 17 height 9
click at [348, 197] on icon "Done" at bounding box center [350, 214] width 6 height 6
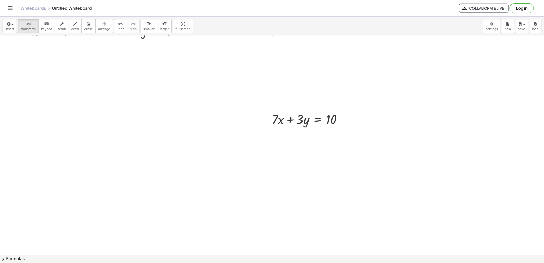
scroll to position [96, 0]
drag, startPoint x: 530, startPoint y: 150, endPoint x: 261, endPoint y: 117, distance: 270.6
click at [261, 117] on div at bounding box center [313, 158] width 626 height 437
drag, startPoint x: 266, startPoint y: 113, endPoint x: 11, endPoint y: 50, distance: 262.6
click at [11, 50] on div at bounding box center [13, 54] width 8 height 20
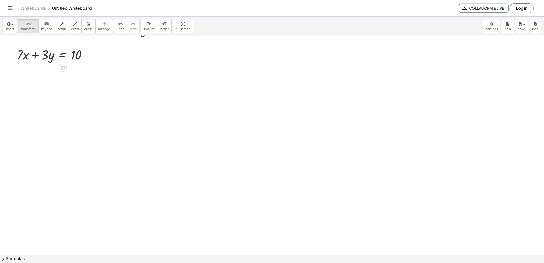
drag, startPoint x: 11, startPoint y: 50, endPoint x: 173, endPoint y: 122, distance: 177.0
click at [173, 122] on div at bounding box center [313, 158] width 626 height 437
click at [288, 179] on div at bounding box center [313, 158] width 626 height 437
drag, startPoint x: 288, startPoint y: 179, endPoint x: 272, endPoint y: 181, distance: 16.7
click at [272, 181] on div at bounding box center [313, 158] width 626 height 437
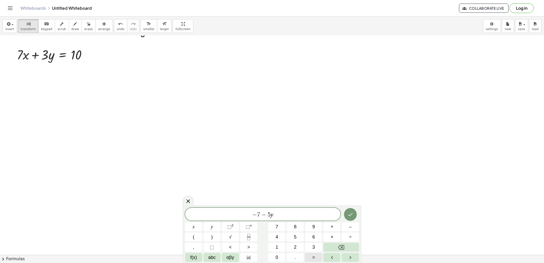
click at [316, 197] on button "=" at bounding box center [313, 257] width 17 height 9
click at [345, 197] on button "Done" at bounding box center [350, 214] width 13 height 13
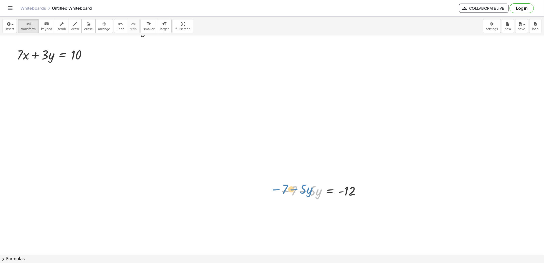
drag, startPoint x: 182, startPoint y: 68, endPoint x: 287, endPoint y: 194, distance: 163.8
drag, startPoint x: 288, startPoint y: 194, endPoint x: 275, endPoint y: 187, distance: 14.6
click at [275, 187] on div at bounding box center [276, 190] width 8 height 20
drag, startPoint x: 119, startPoint y: 50, endPoint x: 7, endPoint y: 72, distance: 113.3
drag, startPoint x: 7, startPoint y: 72, endPoint x: 218, endPoint y: 139, distance: 220.8
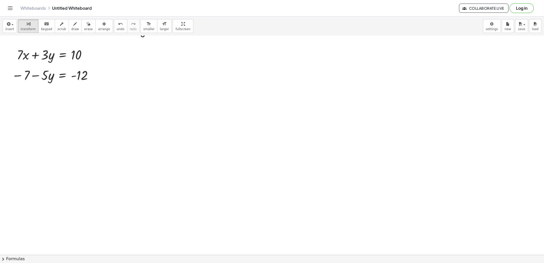
click at [218, 139] on div at bounding box center [313, 158] width 626 height 437
drag, startPoint x: 66, startPoint y: 22, endPoint x: 64, endPoint y: 44, distance: 22.0
click at [69, 23] on button "draw" at bounding box center [75, 26] width 13 height 14
drag, startPoint x: 7, startPoint y: 86, endPoint x: 114, endPoint y: 95, distance: 107.8
click at [114, 95] on div at bounding box center [313, 158] width 626 height 437
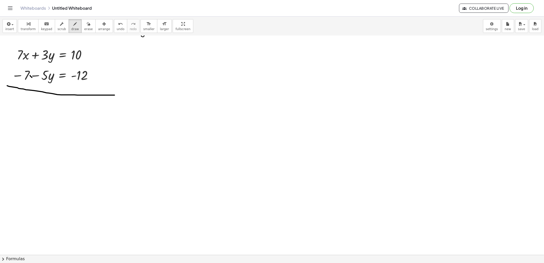
drag, startPoint x: 30, startPoint y: 76, endPoint x: 33, endPoint y: 79, distance: 4.5
click at [33, 79] on div at bounding box center [313, 158] width 626 height 437
drag, startPoint x: 33, startPoint y: 75, endPoint x: 30, endPoint y: 81, distance: 6.7
click at [30, 81] on div at bounding box center [313, 158] width 626 height 437
drag, startPoint x: 25, startPoint y: 49, endPoint x: 13, endPoint y: 62, distance: 18.6
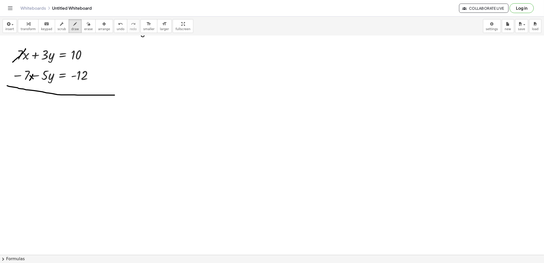
click at [13, 62] on div at bounding box center [313, 158] width 626 height 437
drag, startPoint x: 29, startPoint y: 69, endPoint x: 24, endPoint y: 84, distance: 15.2
click at [24, 84] on div at bounding box center [313, 158] width 626 height 437
click at [30, 107] on div at bounding box center [313, 158] width 626 height 437
drag, startPoint x: 38, startPoint y: 103, endPoint x: 43, endPoint y: 112, distance: 10.6
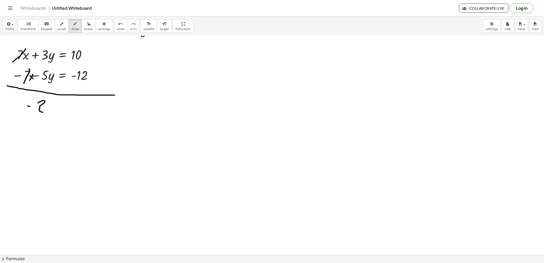
click at [43, 112] on div at bounding box center [313, 158] width 626 height 437
drag, startPoint x: 49, startPoint y: 106, endPoint x: 52, endPoint y: 116, distance: 10.6
click at [51, 118] on div at bounding box center [313, 158] width 626 height 437
drag, startPoint x: 58, startPoint y: 109, endPoint x: 66, endPoint y: 108, distance: 8.2
click at [66, 108] on div at bounding box center [313, 158] width 626 height 437
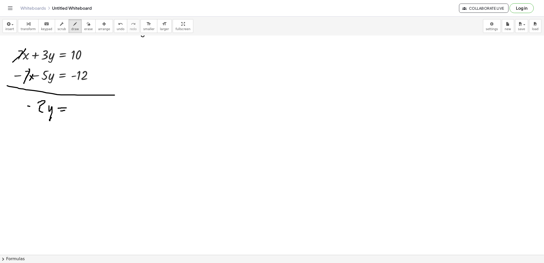
drag, startPoint x: 61, startPoint y: 111, endPoint x: 65, endPoint y: 111, distance: 4.1
click at [65, 111] on div at bounding box center [313, 158] width 626 height 437
drag, startPoint x: 71, startPoint y: 107, endPoint x: 79, endPoint y: 113, distance: 9.8
click at [79, 113] on div at bounding box center [313, 158] width 626 height 437
drag, startPoint x: 69, startPoint y: 111, endPoint x: 71, endPoint y: 110, distance: 3.0
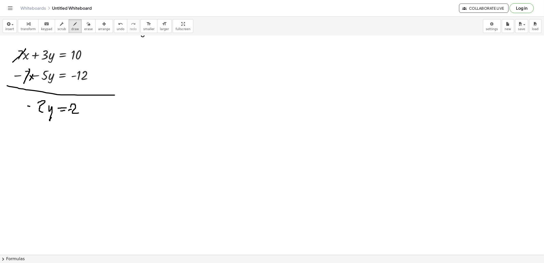
click at [71, 110] on div at bounding box center [313, 158] width 626 height 437
drag, startPoint x: 52, startPoint y: 131, endPoint x: 56, endPoint y: 146, distance: 15.5
click at [56, 146] on div at bounding box center [313, 158] width 626 height 437
drag, startPoint x: 60, startPoint y: 138, endPoint x: 79, endPoint y: 136, distance: 18.7
click at [79, 136] on div at bounding box center [313, 158] width 626 height 437
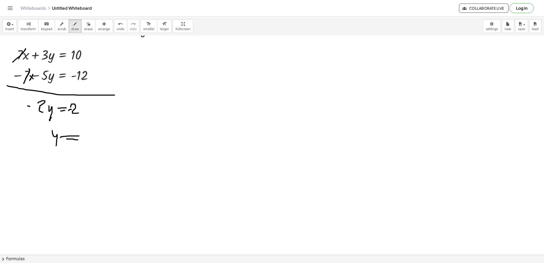
drag, startPoint x: 67, startPoint y: 139, endPoint x: 78, endPoint y: 140, distance: 11.0
click at [78, 140] on div at bounding box center [313, 158] width 626 height 437
drag, startPoint x: 82, startPoint y: 131, endPoint x: 89, endPoint y: 129, distance: 7.6
click at [89, 129] on div at bounding box center [313, 158] width 626 height 437
drag, startPoint x: 96, startPoint y: 120, endPoint x: 89, endPoint y: 134, distance: 15.9
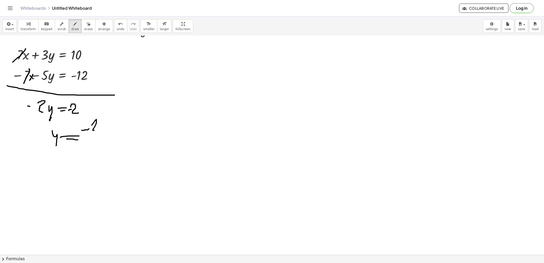
click at [94, 131] on div at bounding box center [313, 158] width 626 height 437
drag, startPoint x: 82, startPoint y: 137, endPoint x: 113, endPoint y: 142, distance: 31.8
click at [113, 142] on div at bounding box center [313, 158] width 626 height 437
drag, startPoint x: 86, startPoint y: 144, endPoint x: 93, endPoint y: 144, distance: 6.6
click at [93, 144] on div at bounding box center [313, 158] width 626 height 437
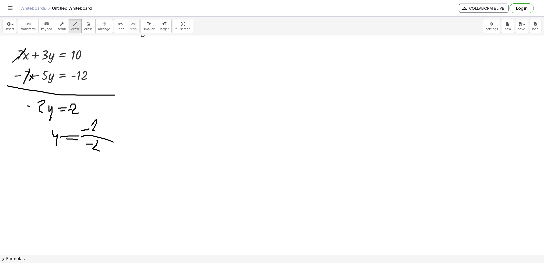
drag, startPoint x: 97, startPoint y: 141, endPoint x: 100, endPoint y: 151, distance: 10.6
click at [100, 151] on div at bounding box center [313, 158] width 626 height 437
drag, startPoint x: 94, startPoint y: 143, endPoint x: 97, endPoint y: 141, distance: 3.7
click at [97, 141] on div at bounding box center [313, 158] width 626 height 437
drag, startPoint x: 64, startPoint y: 165, endPoint x: 76, endPoint y: 188, distance: 25.7
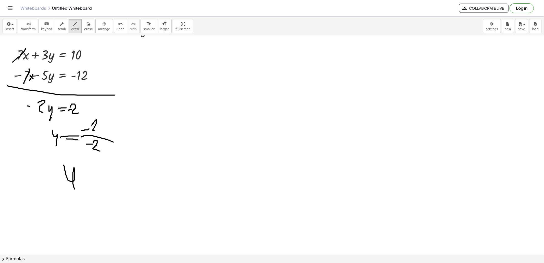
click at [75, 194] on div at bounding box center [313, 158] width 626 height 437
drag, startPoint x: 76, startPoint y: 188, endPoint x: 70, endPoint y: 174, distance: 15.5
click at [70, 174] on div at bounding box center [313, 158] width 626 height 437
drag, startPoint x: 77, startPoint y: 173, endPoint x: 81, endPoint y: 175, distance: 4.4
click at [84, 174] on div at bounding box center [313, 158] width 626 height 437
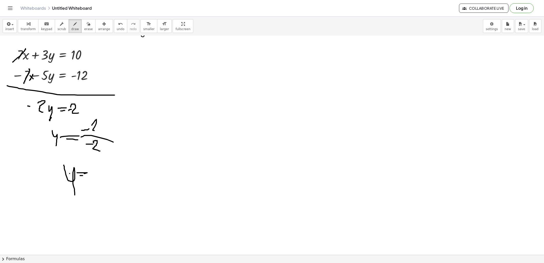
drag, startPoint x: 80, startPoint y: 176, endPoint x: 88, endPoint y: 177, distance: 8.2
click at [87, 177] on div at bounding box center [313, 158] width 626 height 437
drag, startPoint x: 92, startPoint y: 177, endPoint x: 96, endPoint y: 176, distance: 4.5
click at [96, 176] on div at bounding box center [313, 158] width 626 height 437
drag, startPoint x: 102, startPoint y: 174, endPoint x: 106, endPoint y: 183, distance: 9.7
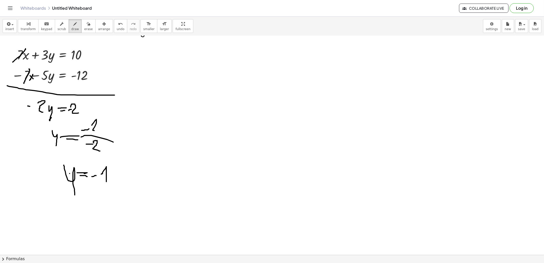
click at [106, 183] on div at bounding box center [313, 158] width 626 height 437
drag, startPoint x: 84, startPoint y: 200, endPoint x: 84, endPoint y: 213, distance: 13.0
drag, startPoint x: 84, startPoint y: 213, endPoint x: 80, endPoint y: 216, distance: 5.1
click at [80, 197] on div at bounding box center [313, 158] width 626 height 437
drag, startPoint x: 93, startPoint y: 203, endPoint x: 94, endPoint y: 207, distance: 4.2
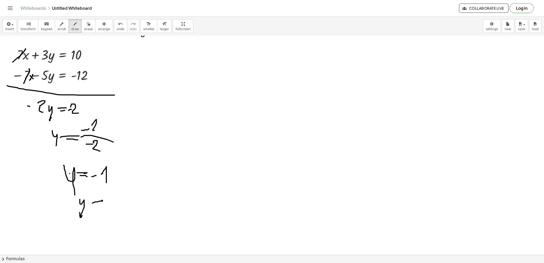
click at [94, 197] on div at bounding box center [313, 158] width 626 height 437
drag
click at [111, 197] on div at bounding box center [313, 158] width 626 height 437
click at [120, 197] on div at bounding box center [313, 158] width 626 height 437
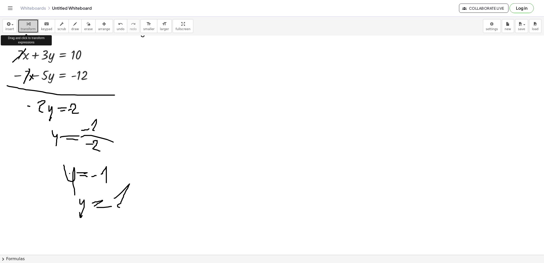
click at [27, 23] on icon "button" at bounding box center [29, 24] width 4 height 6
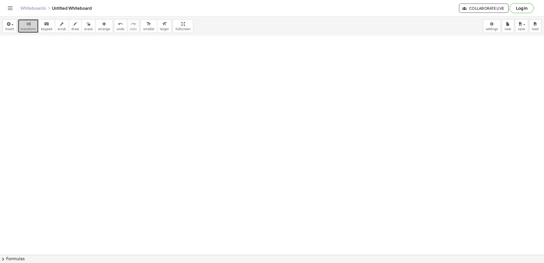
scroll to position [280, 0]
drag, startPoint x: 29, startPoint y: 84, endPoint x: 33, endPoint y: 84, distance: 4.1
click at [29, 84] on div at bounding box center [313, 84] width 626 height 656
click at [115, 91] on div at bounding box center [313, 84] width 626 height 656
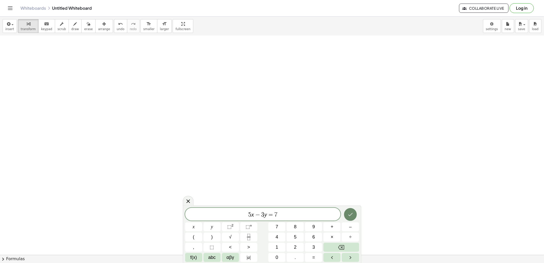
click at [347, 197] on button "Done" at bounding box center [350, 214] width 13 height 13
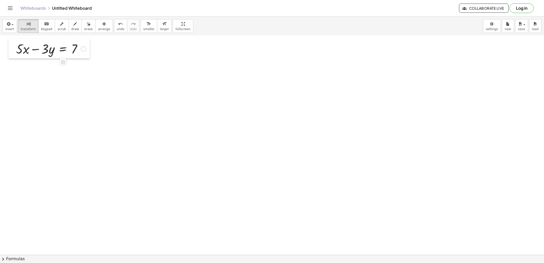
drag, startPoint x: 120, startPoint y: 101, endPoint x: 13, endPoint y: 49, distance: 118.5
click at [13, 49] on div at bounding box center [12, 48] width 8 height 20
click at [188, 142] on div at bounding box center [313, 84] width 626 height 656
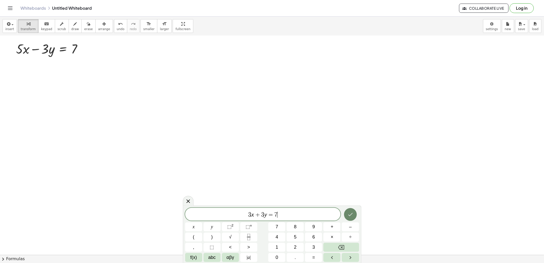
click at [347, 197] on button "Done" at bounding box center [350, 214] width 13 height 13
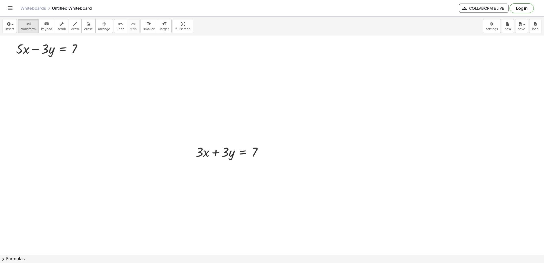
drag, startPoint x: 340, startPoint y: 211, endPoint x: 178, endPoint y: 146, distance: 174.5
click at [178, 146] on div at bounding box center [313, 84] width 626 height 656
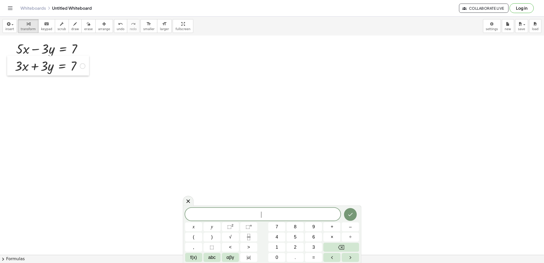
drag, startPoint x: 189, startPoint y: 144, endPoint x: 8, endPoint y: 58, distance: 200.4
click at [8, 58] on div at bounding box center [11, 66] width 8 height 20
click at [187, 197] on icon at bounding box center [188, 201] width 6 height 6
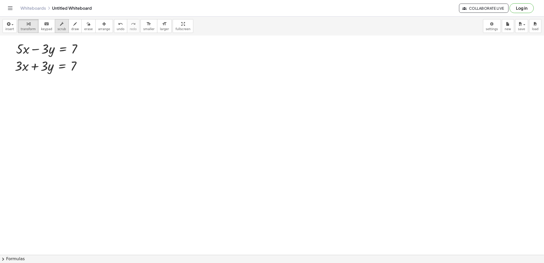
click at [60, 25] on div "button" at bounding box center [62, 24] width 8 height 6
click at [73, 26] on icon "button" at bounding box center [75, 24] width 4 height 6
drag, startPoint x: 10, startPoint y: 74, endPoint x: 82, endPoint y: 78, distance: 72.5
click at [82, 79] on div at bounding box center [313, 84] width 626 height 656
click at [44, 26] on icon "keyboard" at bounding box center [46, 24] width 5 height 6
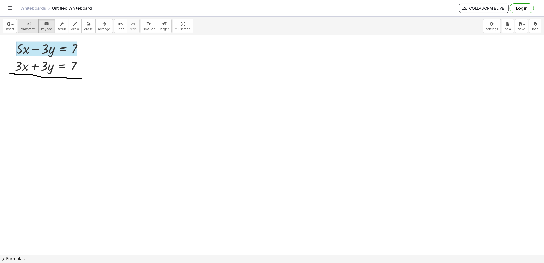
click at [27, 21] on icon "button" at bounding box center [29, 24] width 4 height 6
click at [73, 25] on icon "button" at bounding box center [75, 24] width 4 height 6
drag, startPoint x: 52, startPoint y: 42, endPoint x: 43, endPoint y: 58, distance: 18.0
click at [43, 58] on div at bounding box center [313, 84] width 626 height 656
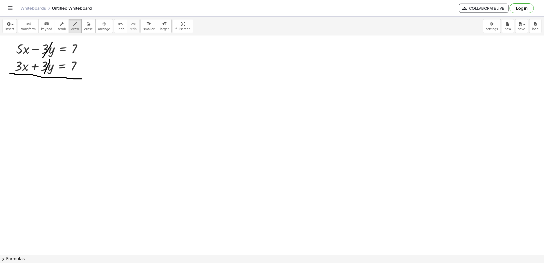
drag, startPoint x: 49, startPoint y: 60, endPoint x: 44, endPoint y: 74, distance: 14.9
click at [44, 74] on div at bounding box center [313, 84] width 626 height 656
click at [30, 26] on div "button" at bounding box center [28, 24] width 15 height 6
click at [111, 99] on div at bounding box center [313, 84] width 626 height 656
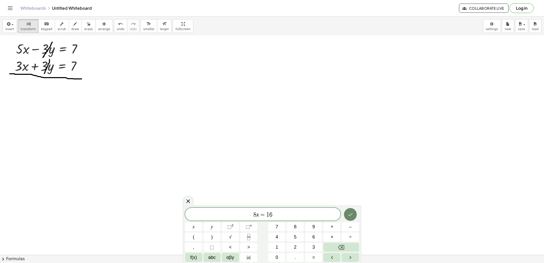
click at [346, 197] on button "Done" at bounding box center [350, 214] width 13 height 13
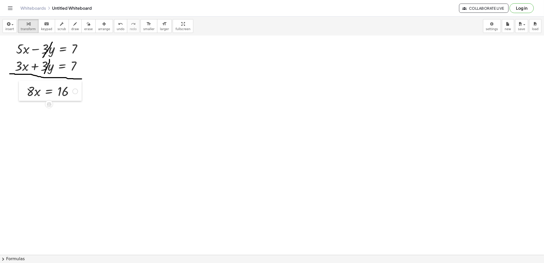
drag, startPoint x: 113, startPoint y: 105, endPoint x: 21, endPoint y: 87, distance: 94.1
click at [21, 87] on div at bounding box center [23, 91] width 8 height 20
drag, startPoint x: 21, startPoint y: 86, endPoint x: 66, endPoint y: 28, distance: 73.5
click at [71, 28] on span "draw" at bounding box center [75, 29] width 8 height 4
drag, startPoint x: 73, startPoint y: 63, endPoint x: 71, endPoint y: 72, distance: 9.0
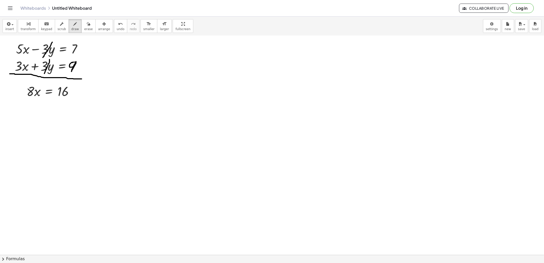
click at [71, 72] on div at bounding box center [313, 84] width 626 height 656
click at [25, 27] on span "transform" at bounding box center [28, 29] width 15 height 4
click at [27, 27] on icon "button" at bounding box center [29, 24] width 4 height 6
drag, startPoint x: 30, startPoint y: 90, endPoint x: 65, endPoint y: 95, distance: 35.0
click at [65, 95] on div at bounding box center [52, 90] width 56 height 17
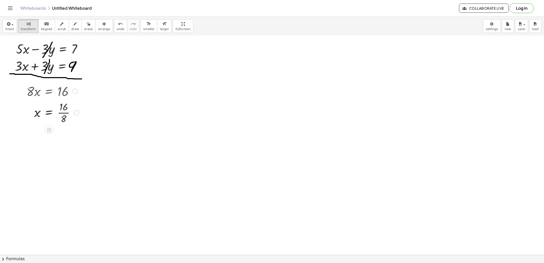
click at [61, 114] on div at bounding box center [53, 111] width 58 height 25
click at [144, 69] on div at bounding box center [313, 84] width 626 height 656
click at [175, 78] on div at bounding box center [313, 84] width 626 height 656
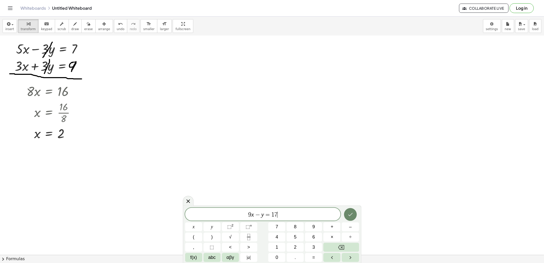
click at [347, 197] on icon "Done" at bounding box center [350, 214] width 6 height 6
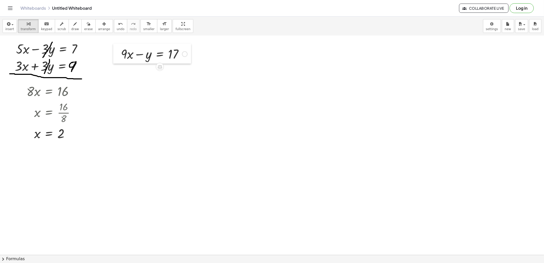
drag, startPoint x: 179, startPoint y: 83, endPoint x: 117, endPoint y: 49, distance: 70.2
click at [117, 49] on div at bounding box center [117, 54] width 8 height 20
drag, startPoint x: 117, startPoint y: 49, endPoint x: 320, endPoint y: 141, distance: 222.6
click at [320, 141] on div at bounding box center [313, 84] width 626 height 656
click at [261, 173] on div at bounding box center [313, 84] width 626 height 656
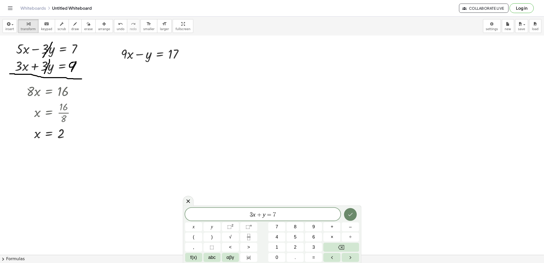
click at [351, 197] on icon "Done" at bounding box center [350, 214] width 6 height 6
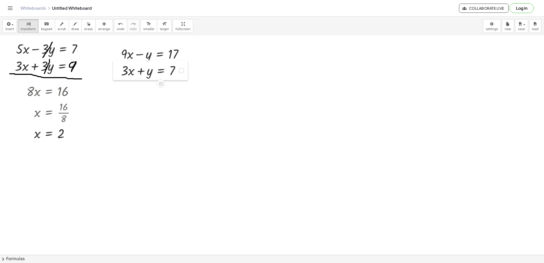
drag, startPoint x: 266, startPoint y: 183, endPoint x: 119, endPoint y: 71, distance: 185.2
click at [119, 71] on div at bounding box center [117, 70] width 8 height 20
click at [69, 28] on button "draw" at bounding box center [75, 26] width 13 height 14
drag, startPoint x: 148, startPoint y: 49, endPoint x: 171, endPoint y: 81, distance: 39.1
click at [146, 63] on div at bounding box center [313, 84] width 626 height 656
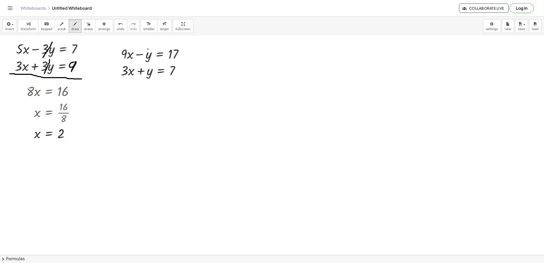
click at [145, 77] on div at bounding box center [313, 84] width 626 height 656
drag, startPoint x: 110, startPoint y: 80, endPoint x: 121, endPoint y: 43, distance: 38.4
click at [151, 67] on div at bounding box center [313, 84] width 626 height 656
click at [117, 29] on span "undo" at bounding box center [121, 29] width 8 height 4
drag, startPoint x: 110, startPoint y: 80, endPoint x: 124, endPoint y: 59, distance: 26.0
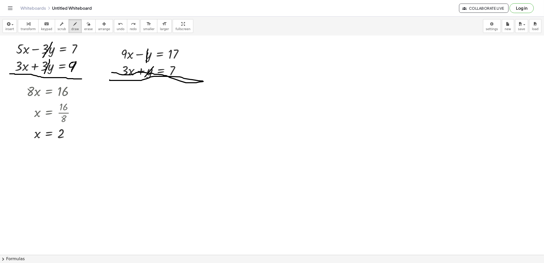
click at [112, 71] on div at bounding box center [313, 84] width 626 height 656
click at [109, 34] on div "insert select one: Math Expression Function Text Youtube Video Graphing Geometr…" at bounding box center [272, 26] width 544 height 19
click at [117, 28] on span "undo" at bounding box center [121, 29] width 8 height 4
drag, startPoint x: 113, startPoint y: 82, endPoint x: 140, endPoint y: 85, distance: 27.2
click at [140, 85] on div at bounding box center [313, 84] width 626 height 656
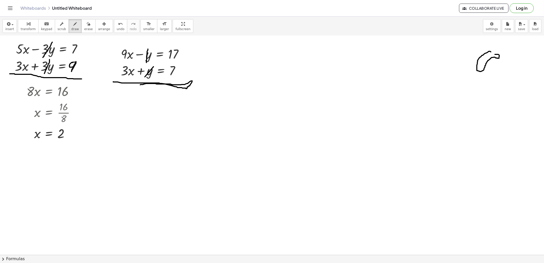
drag, startPoint x: 491, startPoint y: 52, endPoint x: 494, endPoint y: 54, distance: 3.6
click at [408, 54] on div at bounding box center [313, 84] width 626 height 656
drag, startPoint x: 497, startPoint y: 58, endPoint x: 484, endPoint y: 73, distance: 20.5
click at [408, 74] on div at bounding box center [313, 84] width 626 height 656
drag, startPoint x: 494, startPoint y: 63, endPoint x: 491, endPoint y: 70, distance: 7.6
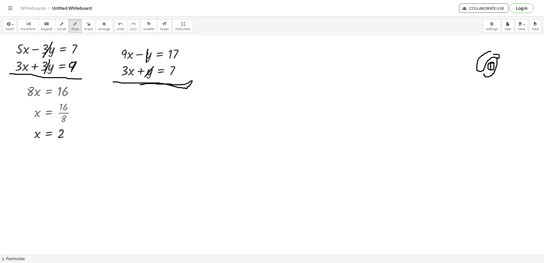
click at [408, 70] on div at bounding box center [313, 84] width 626 height 656
click at [408, 66] on div at bounding box center [313, 84] width 626 height 656
drag, startPoint x: 488, startPoint y: 73, endPoint x: 486, endPoint y: 75, distance: 3.2
click at [408, 73] on div at bounding box center [313, 84] width 626 height 656
click at [408, 80] on div at bounding box center [313, 84] width 626 height 656
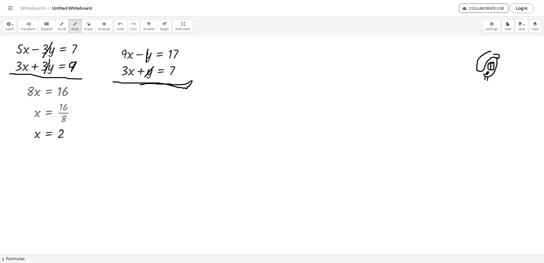
drag, startPoint x: 487, startPoint y: 78, endPoint x: 486, endPoint y: 82, distance: 4.6
click at [408, 82] on div at bounding box center [313, 84] width 626 height 656
drag, startPoint x: 474, startPoint y: 145, endPoint x: 492, endPoint y: 88, distance: 59.4
drag, startPoint x: 492, startPoint y: 88, endPoint x: 480, endPoint y: 95, distance: 13.7
click at [408, 97] on div at bounding box center [313, 84] width 626 height 656
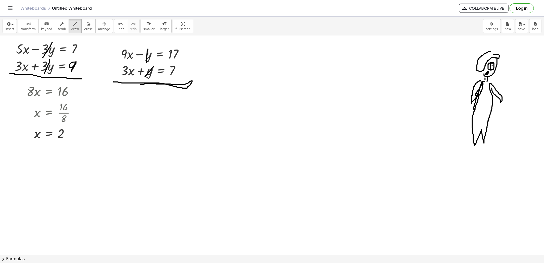
drag, startPoint x: 483, startPoint y: 82, endPoint x: 480, endPoint y: 97, distance: 15.6
click at [408, 102] on div at bounding box center [313, 84] width 626 height 656
drag, startPoint x: 487, startPoint y: 83, endPoint x: 491, endPoint y: 92, distance: 9.6
click at [408, 92] on div at bounding box center [313, 84] width 626 height 656
drag, startPoint x: 80, startPoint y: 22, endPoint x: 421, endPoint y: 108, distance: 352.0
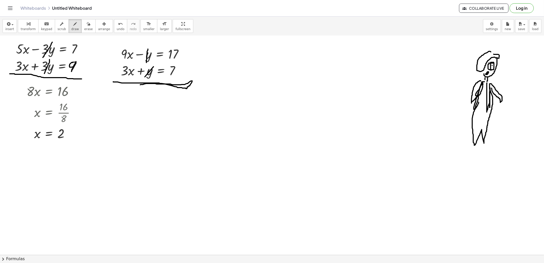
click at [87, 22] on button "erase" at bounding box center [88, 26] width 14 height 14
drag, startPoint x: 482, startPoint y: 136, endPoint x: 438, endPoint y: 127, distance: 45.4
click at [408, 138] on div at bounding box center [313, 84] width 626 height 656
drag, startPoint x: 74, startPoint y: 26, endPoint x: 346, endPoint y: 73, distance: 275.6
click at [76, 27] on button "draw" at bounding box center [75, 26] width 13 height 14
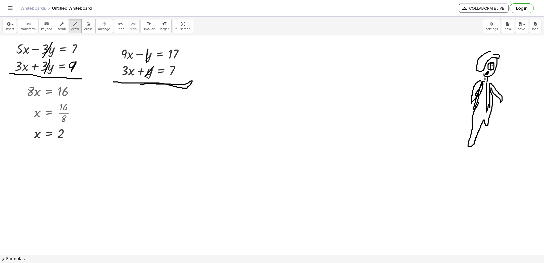
drag, startPoint x: 472, startPoint y: 123, endPoint x: 491, endPoint y: 115, distance: 19.8
click at [408, 115] on div at bounding box center [313, 84] width 626 height 656
drag, startPoint x: 468, startPoint y: 139, endPoint x: 471, endPoint y: 146, distance: 7.3
click at [408, 149] on div at bounding box center [313, 84] width 626 height 656
drag, startPoint x: 469, startPoint y: 145, endPoint x: 466, endPoint y: 148, distance: 3.8
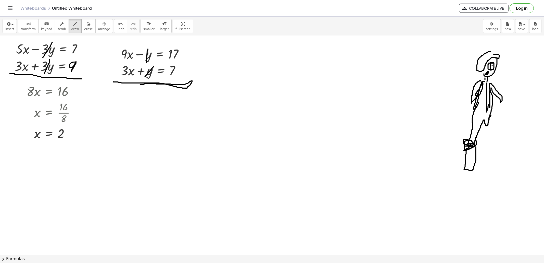
drag, startPoint x: 466, startPoint y: 148, endPoint x: 473, endPoint y: 147, distance: 7.0
click at [408, 146] on div at bounding box center [313, 84] width 626 height 656
click at [408, 152] on div at bounding box center [313, 84] width 626 height 656
click at [31, 31] on span "transform" at bounding box center [28, 29] width 15 height 4
click at [233, 167] on div at bounding box center [313, 84] width 626 height 656
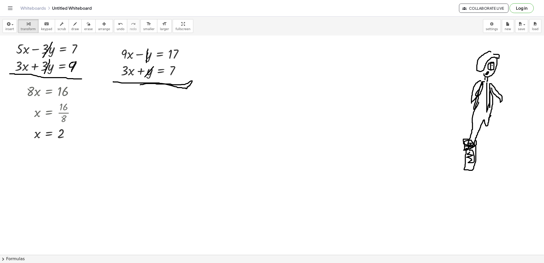
click at [234, 197] on div at bounding box center [313, 84] width 626 height 656
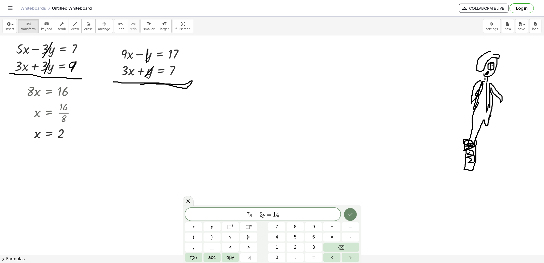
click at [349, 197] on icon "Done" at bounding box center [350, 214] width 6 height 6
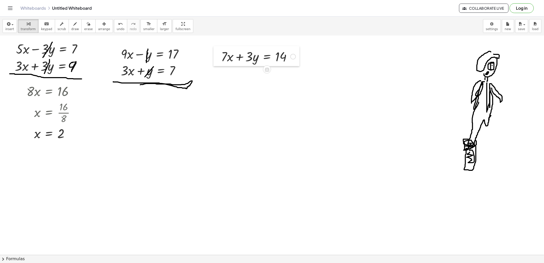
drag, startPoint x: 237, startPoint y: 208, endPoint x: 216, endPoint y: 55, distance: 154.1
click at [216, 55] on div at bounding box center [217, 56] width 8 height 20
click at [69, 27] on button "draw" at bounding box center [75, 26] width 13 height 14
drag, startPoint x: 477, startPoint y: 107, endPoint x: 487, endPoint y: 104, distance: 10.6
click at [408, 104] on div at bounding box center [313, 84] width 626 height 656
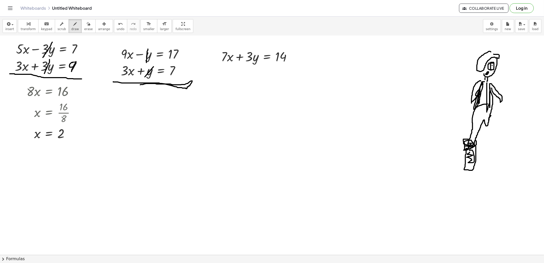
drag, startPoint x: 480, startPoint y: 89, endPoint x: 476, endPoint y: 95, distance: 7.3
click at [408, 100] on div at bounding box center [313, 84] width 626 height 656
drag, startPoint x: 474, startPoint y: 87, endPoint x: 481, endPoint y: 81, distance: 9.2
drag, startPoint x: 495, startPoint y: 92, endPoint x: 493, endPoint y: 89, distance: 3.6
drag, startPoint x: 493, startPoint y: 89, endPoint x: 524, endPoint y: 132, distance: 53.0
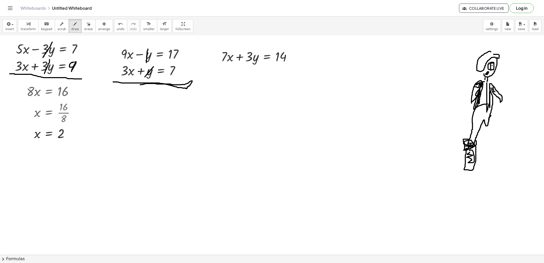
click at [408, 127] on div at bounding box center [313, 84] width 626 height 656
drag, startPoint x: 489, startPoint y: 122, endPoint x: 492, endPoint y: 107, distance: 16.1
drag, startPoint x: 492, startPoint y: 107, endPoint x: 68, endPoint y: 48, distance: 428.0
click at [30, 24] on div "button" at bounding box center [28, 24] width 15 height 6
click at [300, 197] on div at bounding box center [313, 84] width 626 height 656
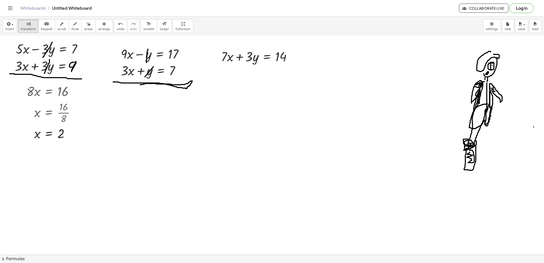
drag, startPoint x: 269, startPoint y: 146, endPoint x: 247, endPoint y: 141, distance: 22.7
click at [247, 141] on div at bounding box center [313, 84] width 626 height 656
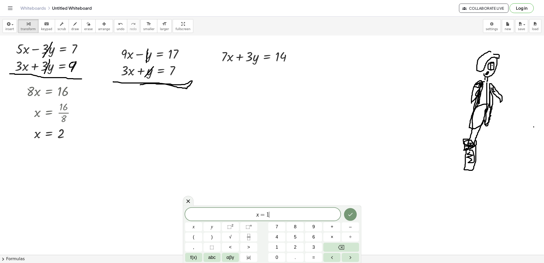
click at [202, 197] on div at bounding box center [193, 226] width 17 height 9
click at [346, 197] on button "Done" at bounding box center [350, 214] width 13 height 13
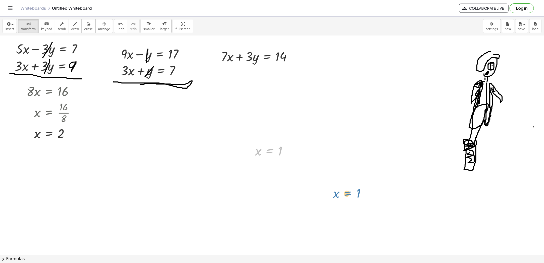
drag, startPoint x: 270, startPoint y: 148, endPoint x: 349, endPoint y: 192, distance: 90.0
drag, startPoint x: 250, startPoint y: 146, endPoint x: 362, endPoint y: 47, distance: 149.6
drag, startPoint x: 362, startPoint y: 47, endPoint x: 354, endPoint y: 58, distance: 13.7
click at [351, 58] on div at bounding box center [313, 84] width 626 height 656
drag, startPoint x: 367, startPoint y: 55, endPoint x: 226, endPoint y: 58, distance: 141.0
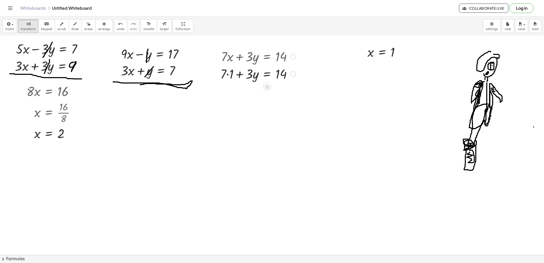
click at [227, 76] on div at bounding box center [258, 73] width 81 height 17
drag, startPoint x: 232, startPoint y: 91, endPoint x: 289, endPoint y: 88, distance: 56.9
click at [289, 88] on div at bounding box center [258, 90] width 81 height 17
click at [279, 110] on div at bounding box center [267, 107] width 98 height 17
click at [285, 109] on div at bounding box center [267, 107] width 98 height 17
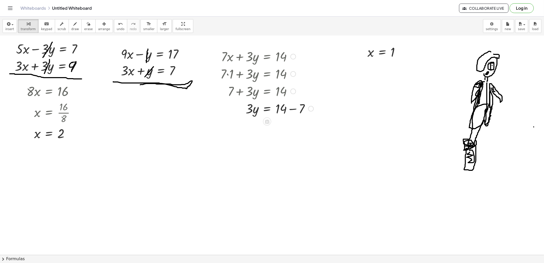
drag, startPoint x: 285, startPoint y: 109, endPoint x: 282, endPoint y: 108, distance: 2.8
click at [282, 108] on div at bounding box center [267, 107] width 98 height 17
click at [290, 111] on div at bounding box center [267, 107] width 98 height 17
drag, startPoint x: 251, startPoint y: 127, endPoint x: 280, endPoint y: 126, distance: 29.1
click at [280, 126] on div at bounding box center [267, 125] width 98 height 17
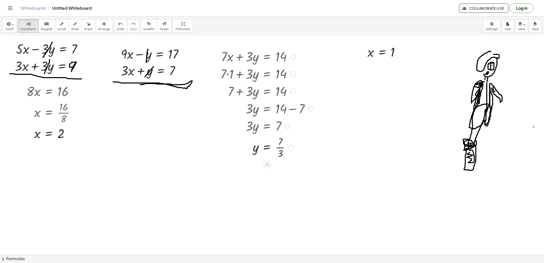
click at [283, 148] on div at bounding box center [267, 146] width 98 height 25
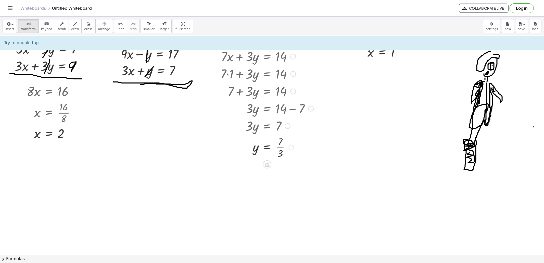
click at [282, 150] on div at bounding box center [267, 146] width 98 height 25
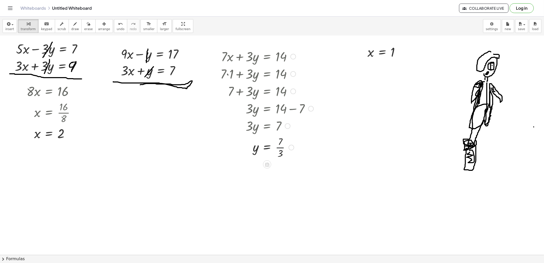
click at [281, 150] on div at bounding box center [267, 146] width 98 height 25
click at [118, 24] on icon "undo" at bounding box center [120, 24] width 5 height 6
click at [74, 27] on button "draw" at bounding box center [75, 26] width 13 height 14
click at [44, 28] on span "keypad" at bounding box center [46, 29] width 11 height 4
click at [31, 27] on span "transform" at bounding box center [28, 29] width 15 height 4
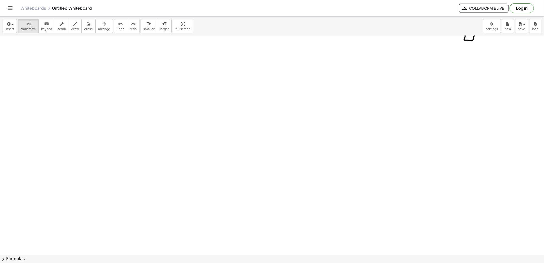
scroll to position [400, 0]
click at [35, 29] on div "transform keyboard keypad scrub draw erase arrange" at bounding box center [65, 26] width 95 height 14
click at [21, 21] on div "button" at bounding box center [28, 24] width 15 height 6
drag, startPoint x: 46, startPoint y: 40, endPoint x: 222, endPoint y: 197, distance: 235.5
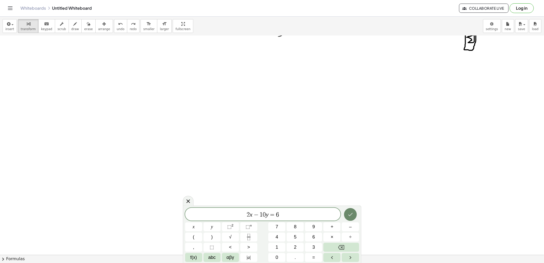
click at [346, 197] on button "Done" at bounding box center [350, 214] width 13 height 13
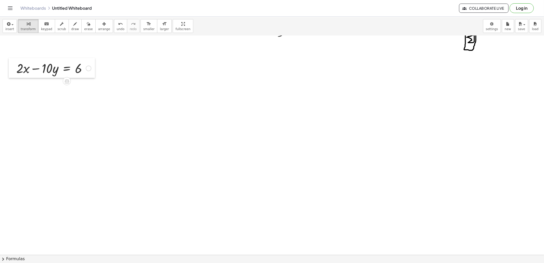
drag, startPoint x: 223, startPoint y: 206, endPoint x: 9, endPoint y: 67, distance: 254.7
click at [9, 67] on div at bounding box center [13, 68] width 8 height 20
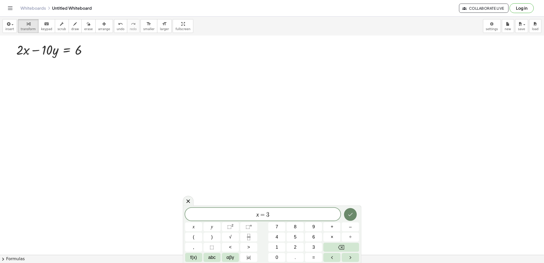
click at [353, 197] on icon "Done" at bounding box center [350, 214] width 6 height 6
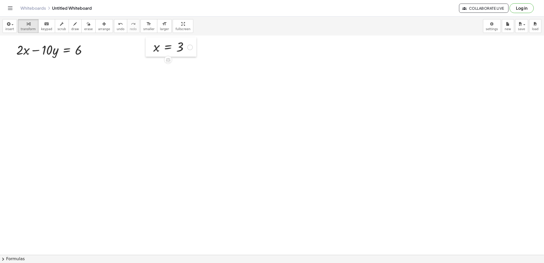
drag, startPoint x: 221, startPoint y: 148, endPoint x: 152, endPoint y: 42, distance: 126.2
click at [152, 42] on div at bounding box center [150, 46] width 8 height 19
drag, startPoint x: 155, startPoint y: 50, endPoint x: 24, endPoint y: 47, distance: 130.1
click at [27, 66] on div at bounding box center [52, 66] width 84 height 17
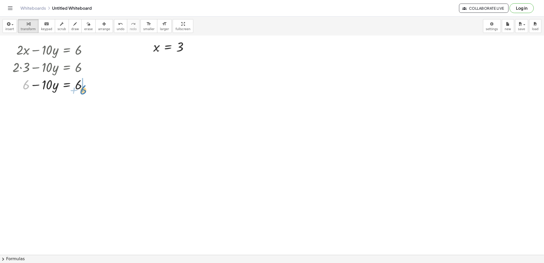
drag, startPoint x: 33, startPoint y: 87, endPoint x: 82, endPoint y: 93, distance: 48.8
drag, startPoint x: 82, startPoint y: 93, endPoint x: 50, endPoint y: 122, distance: 42.6
click at [82, 104] on div at bounding box center [61, 101] width 102 height 17
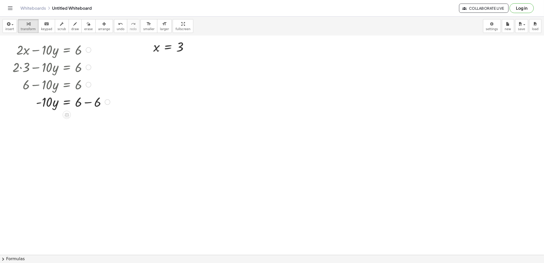
click at [80, 105] on div at bounding box center [61, 101] width 102 height 17
click at [86, 103] on div at bounding box center [61, 101] width 102 height 17
click at [67, 102] on div "· 10 · y = 6 6 - + − 0" at bounding box center [67, 102] width 0 height 0
drag, startPoint x: 87, startPoint y: 103, endPoint x: 85, endPoint y: 143, distance: 39.8
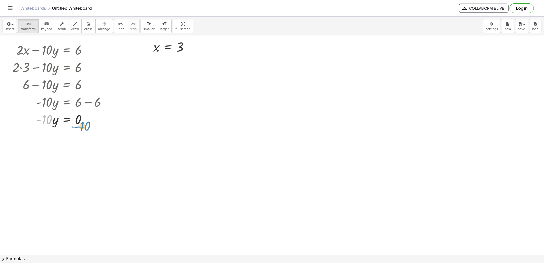
drag, startPoint x: 49, startPoint y: 120, endPoint x: 87, endPoint y: 126, distance: 38.6
click at [87, 126] on div at bounding box center [61, 118] width 102 height 17
click at [85, 142] on div at bounding box center [61, 139] width 102 height 25
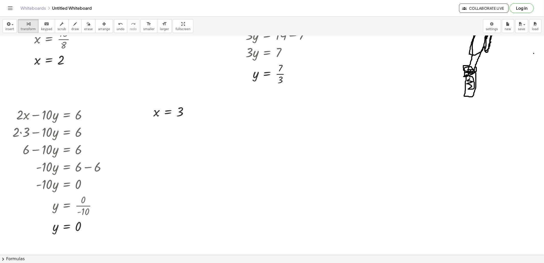
scroll to position [381, 0]
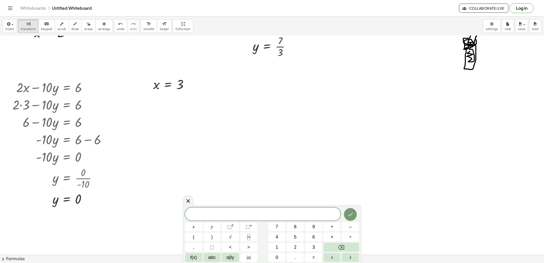
scroll to position [418, 0]
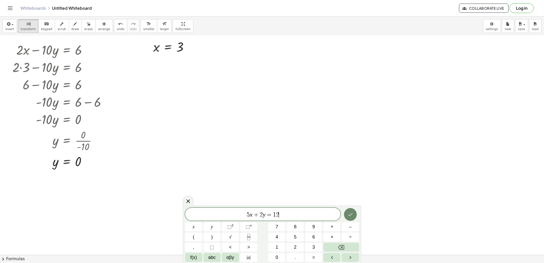
click at [350, 197] on button "Done" at bounding box center [350, 214] width 13 height 13
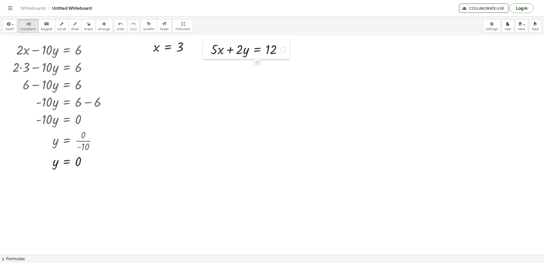
drag, startPoint x: 229, startPoint y: 114, endPoint x: 203, endPoint y: 44, distance: 75.0
click at [203, 44] on div at bounding box center [207, 49] width 8 height 20
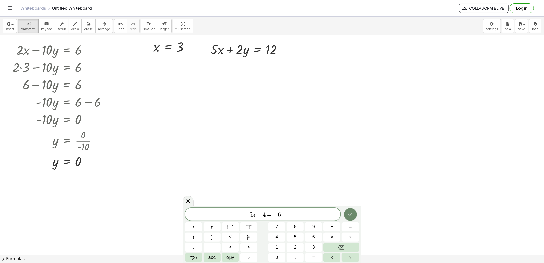
click at [347, 197] on icon "Done" at bounding box center [350, 214] width 6 height 6
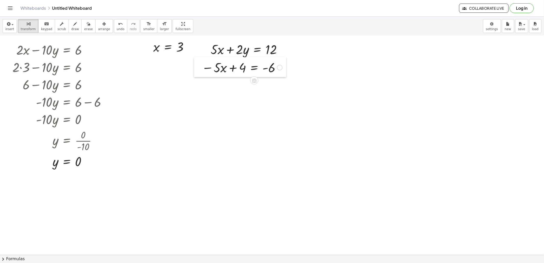
drag, startPoint x: 350, startPoint y: 173, endPoint x: 200, endPoint y: 61, distance: 186.8
drag, startPoint x: 200, startPoint y: 61, endPoint x: 71, endPoint y: 25, distance: 134.3
click at [73, 23] on button "draw" at bounding box center [75, 26] width 13 height 14
click at [73, 25] on icon "button" at bounding box center [75, 24] width 4 height 6
drag, startPoint x: 202, startPoint y: 78, endPoint x: 294, endPoint y: 81, distance: 91.3
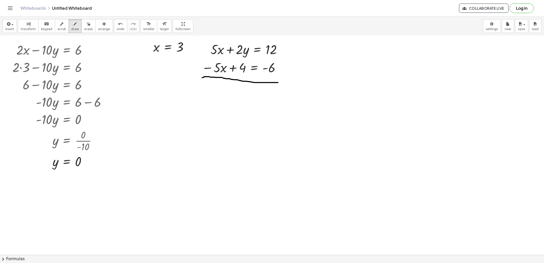
drag, startPoint x: 223, startPoint y: 41, endPoint x: 212, endPoint y: 57, distance: 18.7
drag, startPoint x: 227, startPoint y: 63, endPoint x: 213, endPoint y: 72, distance: 16.8
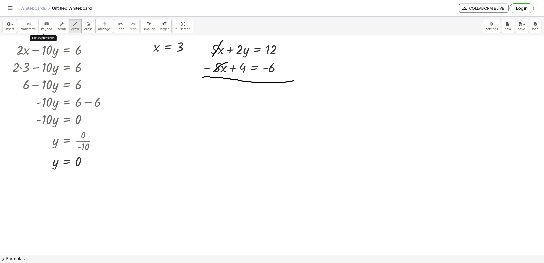
drag, startPoint x: 31, startPoint y: 23, endPoint x: 293, endPoint y: 155, distance: 293.5
click at [33, 24] on button "transform" at bounding box center [28, 26] width 21 height 14
drag, startPoint x: 300, startPoint y: 214, endPoint x: 286, endPoint y: 216, distance: 14.6
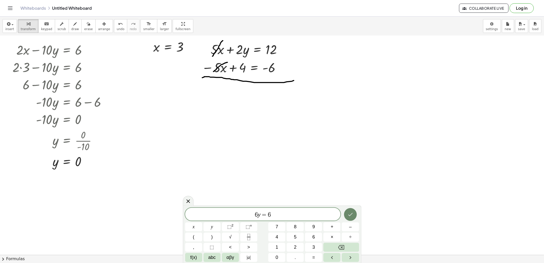
click at [351, 197] on icon "Done" at bounding box center [350, 214] width 6 height 6
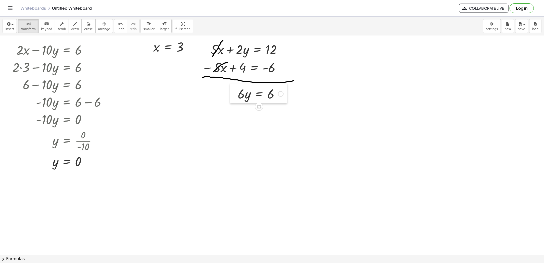
drag, startPoint x: 289, startPoint y: 222, endPoint x: 233, endPoint y: 89, distance: 144.0
click at [233, 89] on div at bounding box center [234, 93] width 8 height 20
drag, startPoint x: 239, startPoint y: 94, endPoint x: 272, endPoint y: 94, distance: 32.9
click at [272, 94] on div at bounding box center [260, 93] width 51 height 17
click at [273, 119] on div at bounding box center [261, 114] width 53 height 25
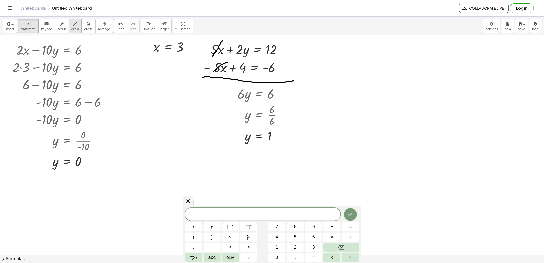
click at [73, 24] on div "button" at bounding box center [75, 24] width 8 height 6
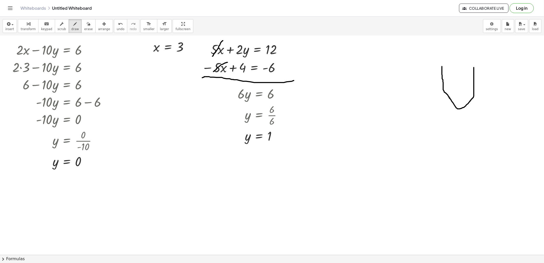
drag, startPoint x: 442, startPoint y: 67, endPoint x: 474, endPoint y: 68, distance: 31.9
drag, startPoint x: 442, startPoint y: 70, endPoint x: 472, endPoint y: 93, distance: 37.8
drag, startPoint x: 452, startPoint y: 96, endPoint x: 458, endPoint y: 95, distance: 6.5
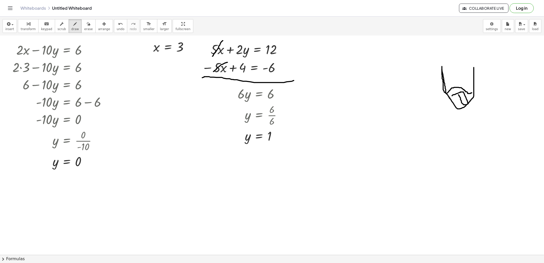
drag, startPoint x: 461, startPoint y: 100, endPoint x: 466, endPoint y: 97, distance: 5.5
drag, startPoint x: 458, startPoint y: 79, endPoint x: 462, endPoint y: 76, distance: 4.3
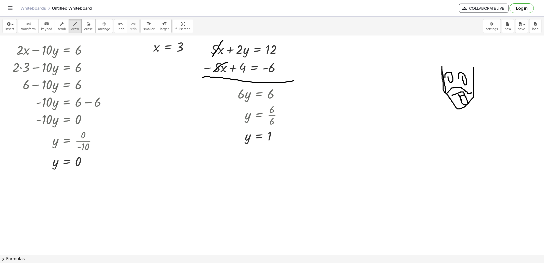
drag, startPoint x: 445, startPoint y: 78, endPoint x: 448, endPoint y: 76, distance: 3.4
drag, startPoint x: 450, startPoint y: 65, endPoint x: 460, endPoint y: 78, distance: 16.4
drag, startPoint x: 449, startPoint y: 74, endPoint x: 437, endPoint y: 60, distance: 18.3
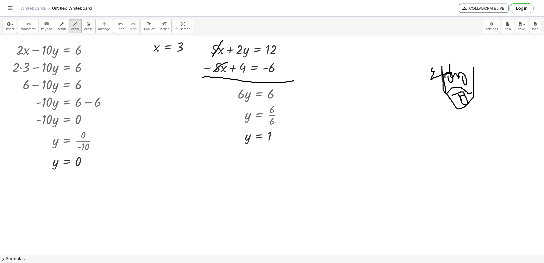
drag, startPoint x: 456, startPoint y: 55, endPoint x: 438, endPoint y: 56, distance: 18.6
drag, startPoint x: 465, startPoint y: 57, endPoint x: 476, endPoint y: 102, distance: 46.7
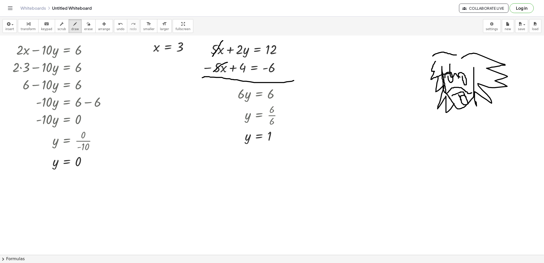
drag, startPoint x: 438, startPoint y: 78, endPoint x: 456, endPoint y: 101, distance: 29.8
drag, startPoint x: 459, startPoint y: 107, endPoint x: 477, endPoint y: 112, distance: 17.9
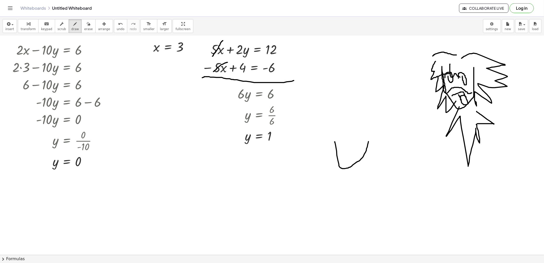
drag, startPoint x: 335, startPoint y: 142, endPoint x: 369, endPoint y: 139, distance: 34.3
drag, startPoint x: 369, startPoint y: 139, endPoint x: 370, endPoint y: 131, distance: 8.9
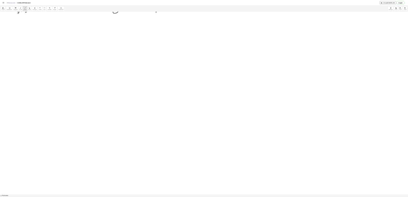
scroll to position [547, 0]
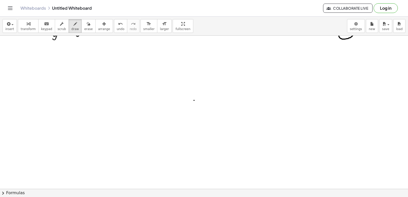
drag, startPoint x: 544, startPoint y: 0, endPoint x: 194, endPoint y: 100, distance: 363.7
